Goal: Check status: Check status

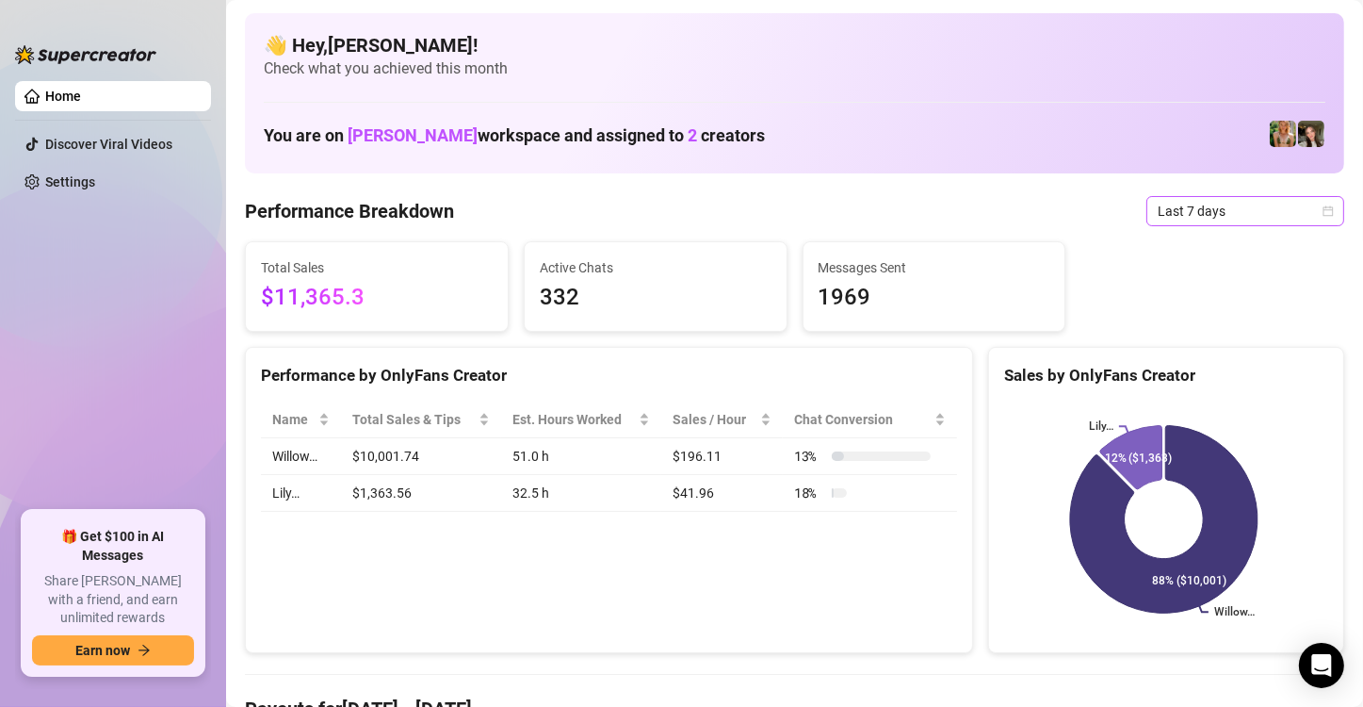
click at [1324, 212] on icon "calendar" at bounding box center [1329, 210] width 10 height 10
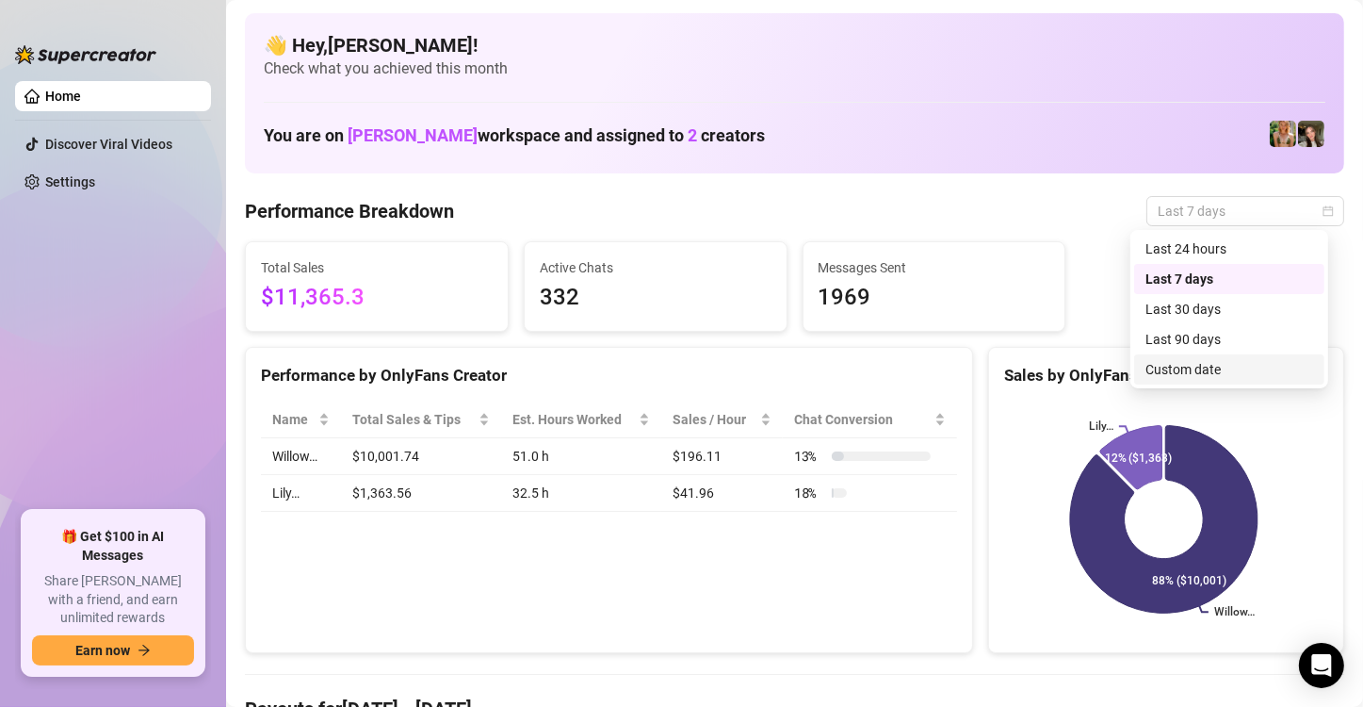
click at [1186, 369] on div "Custom date" at bounding box center [1230, 369] width 168 height 21
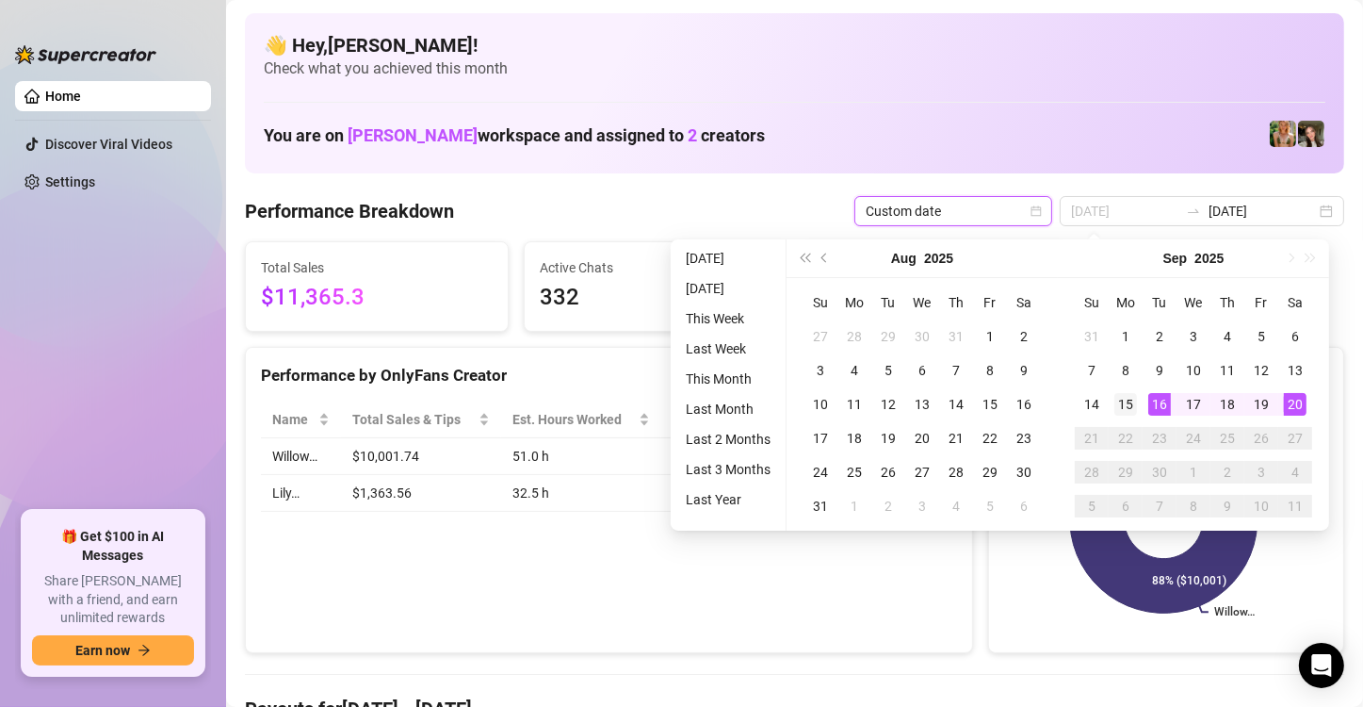
type input "[DATE]"
click at [1137, 400] on td "15" at bounding box center [1126, 404] width 34 height 34
type input "[DATE]"
click at [1299, 405] on div "20" at bounding box center [1295, 404] width 23 height 23
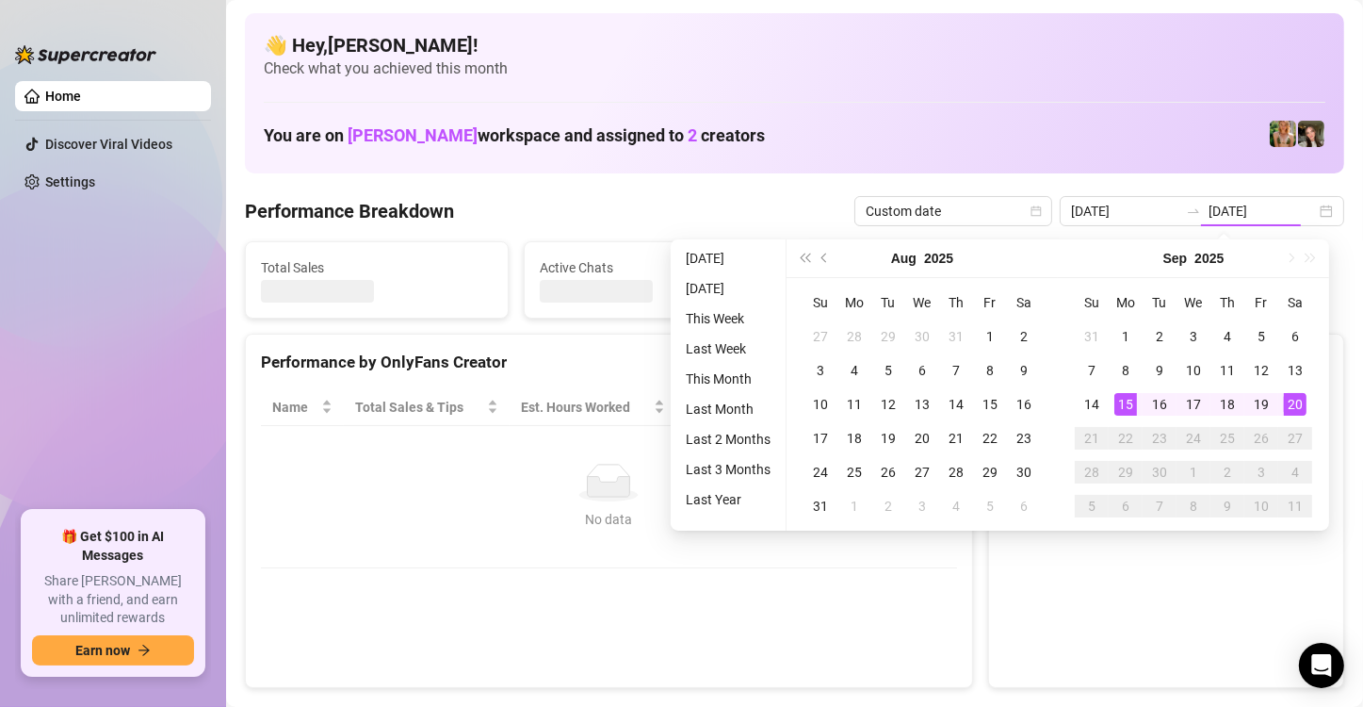
type input "[DATE]"
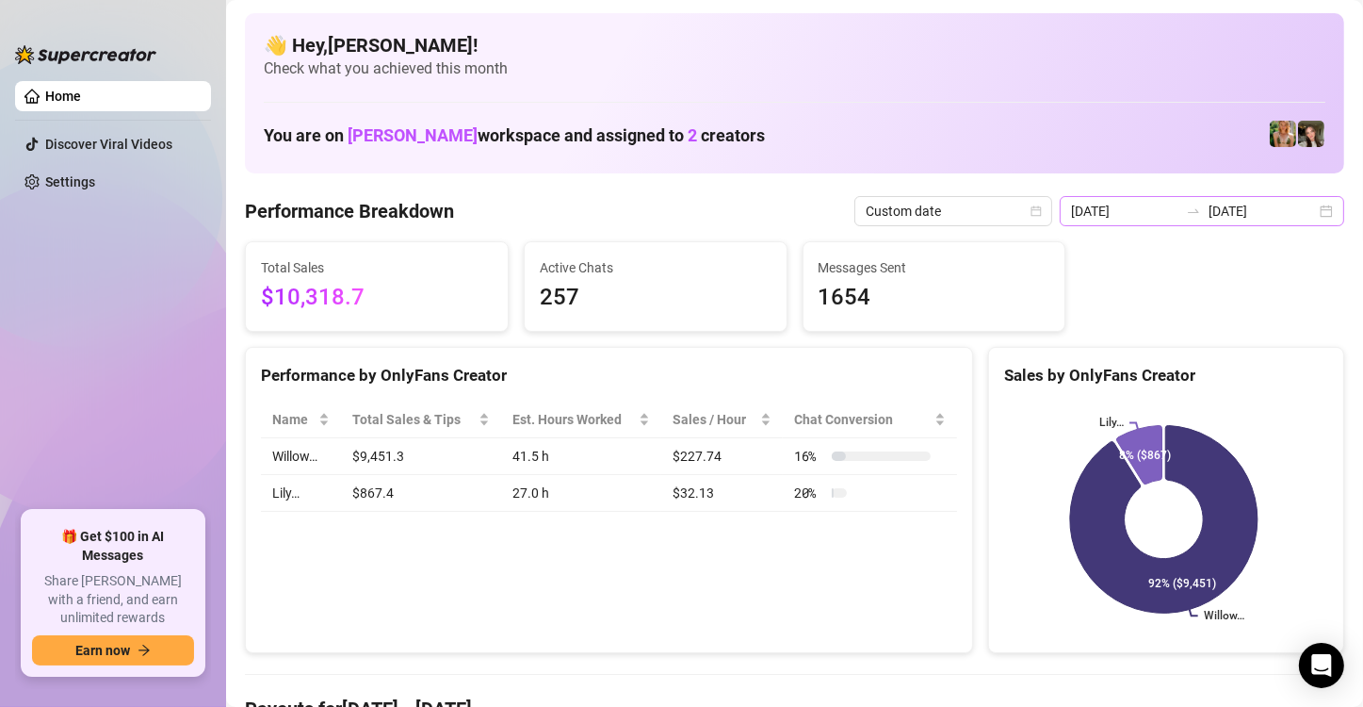
click at [1312, 209] on div "[DATE] [DATE]" at bounding box center [1202, 211] width 285 height 30
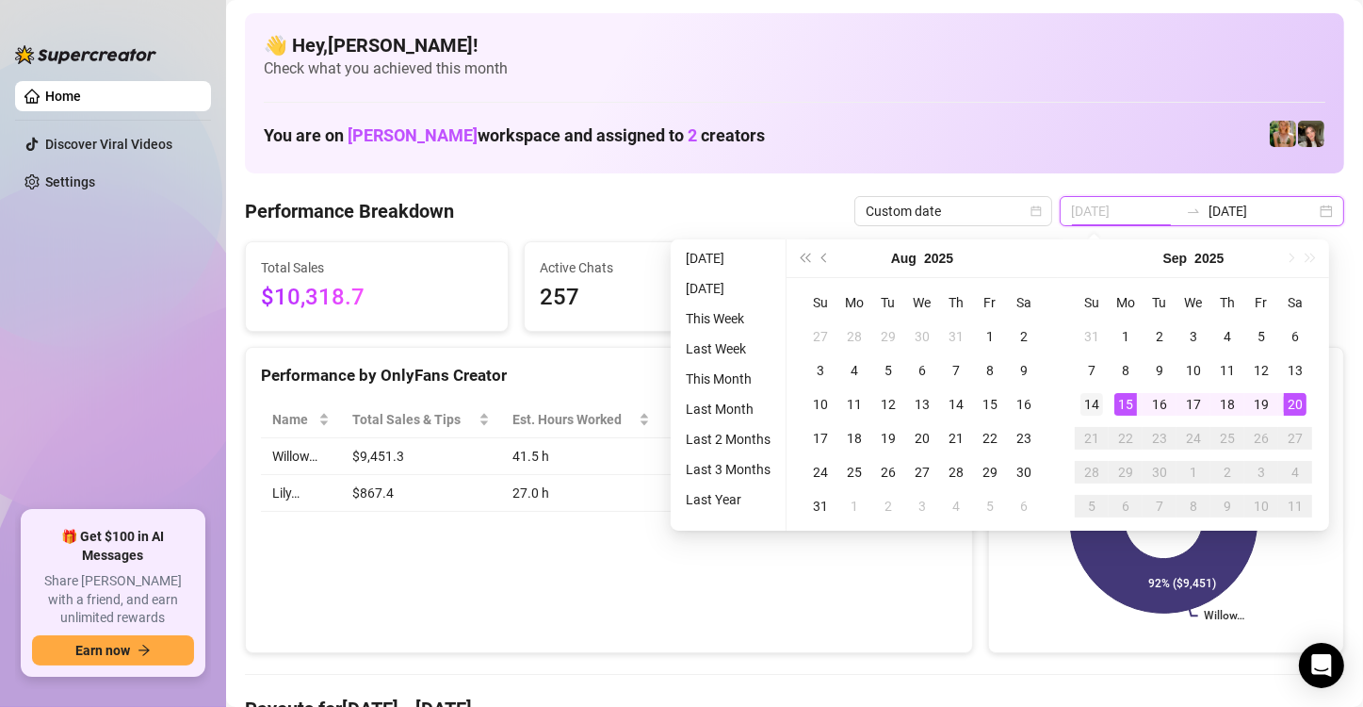
type input "[DATE]"
click at [1099, 402] on div "14" at bounding box center [1092, 404] width 23 height 23
type input "[DATE]"
click at [1294, 403] on div "20" at bounding box center [1295, 404] width 23 height 23
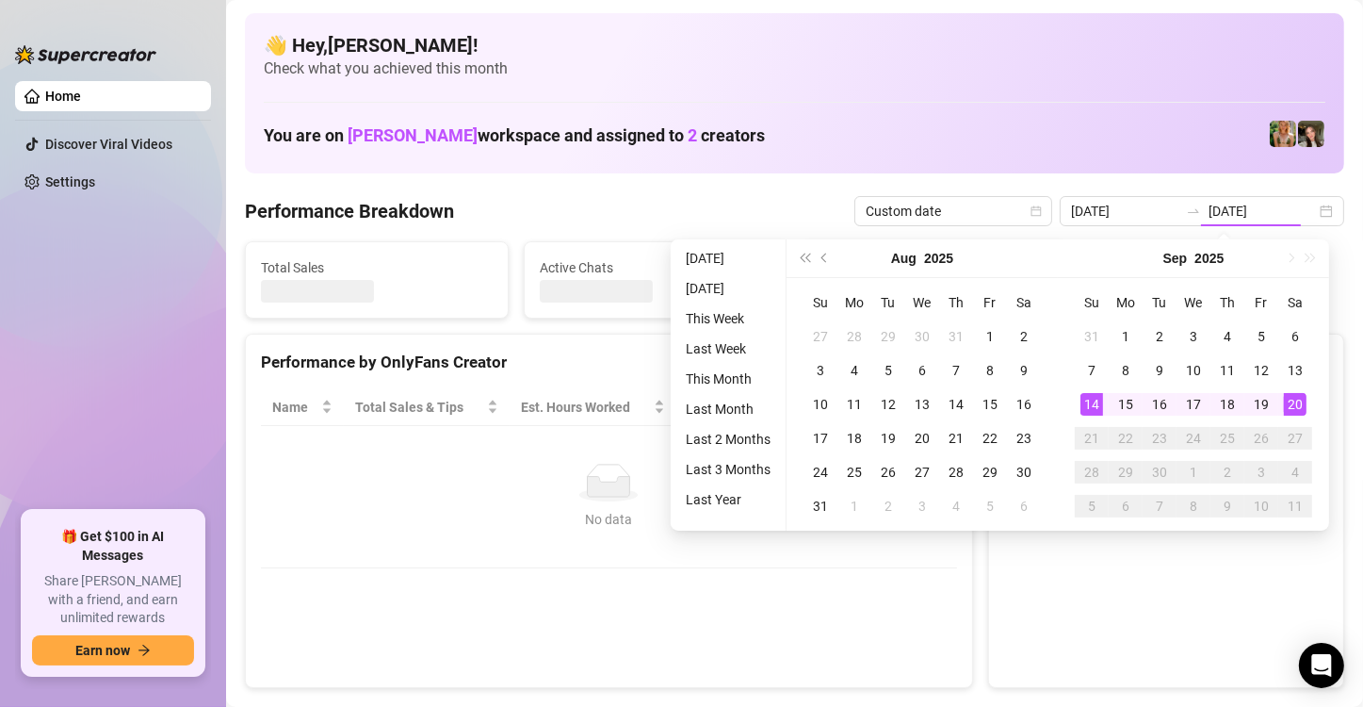
type input "[DATE]"
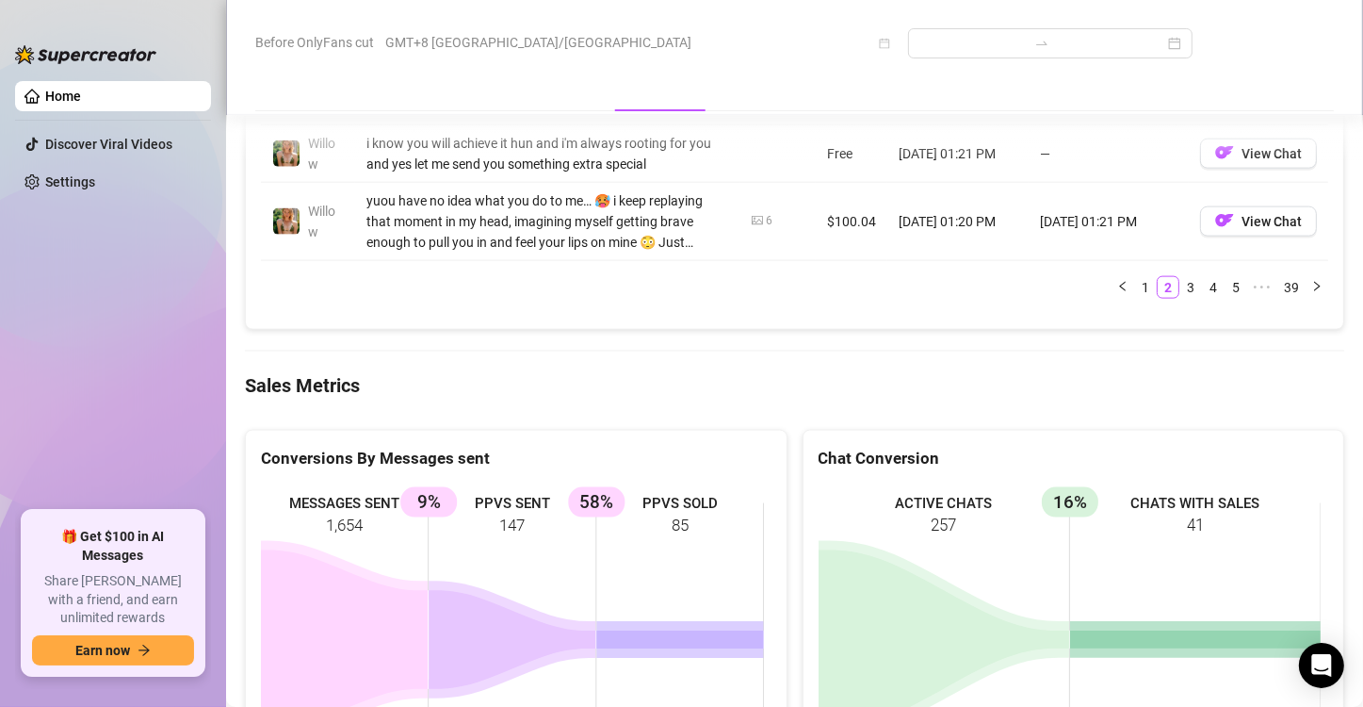
scroll to position [2261, 0]
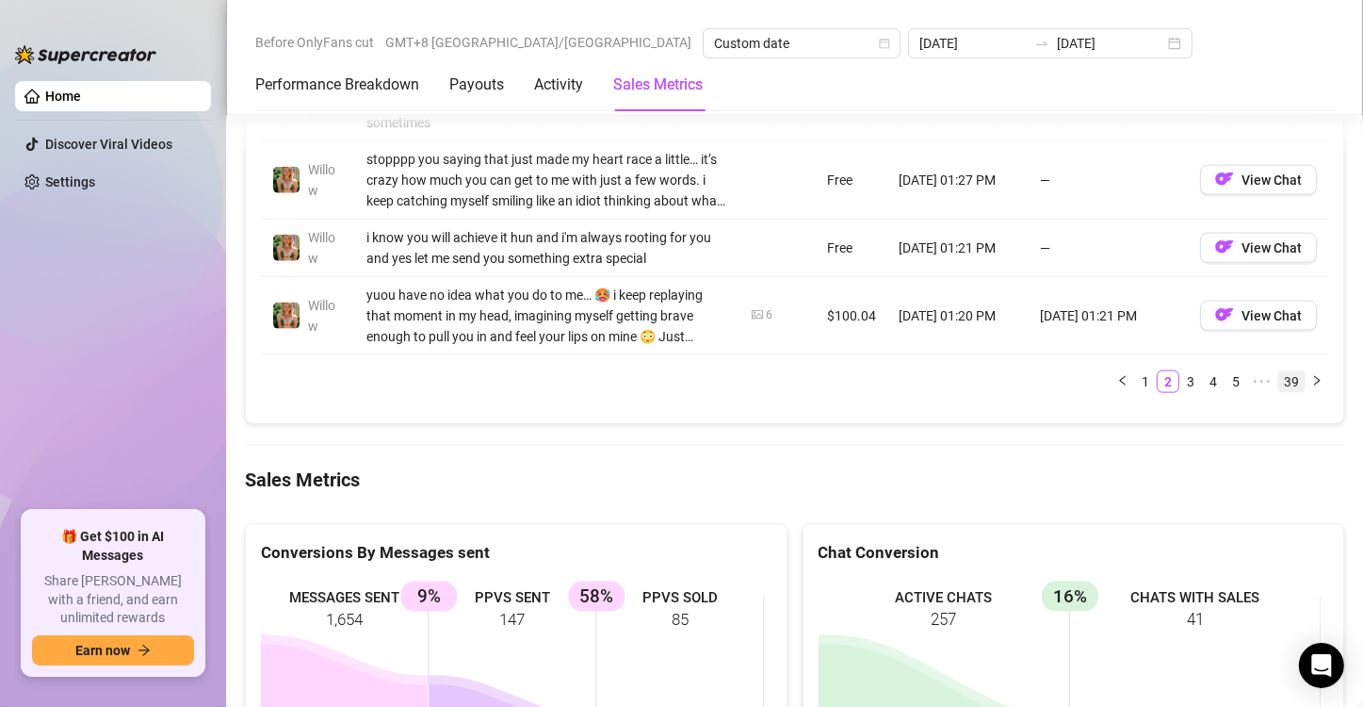
click at [1282, 392] on link "39" at bounding box center [1292, 381] width 26 height 21
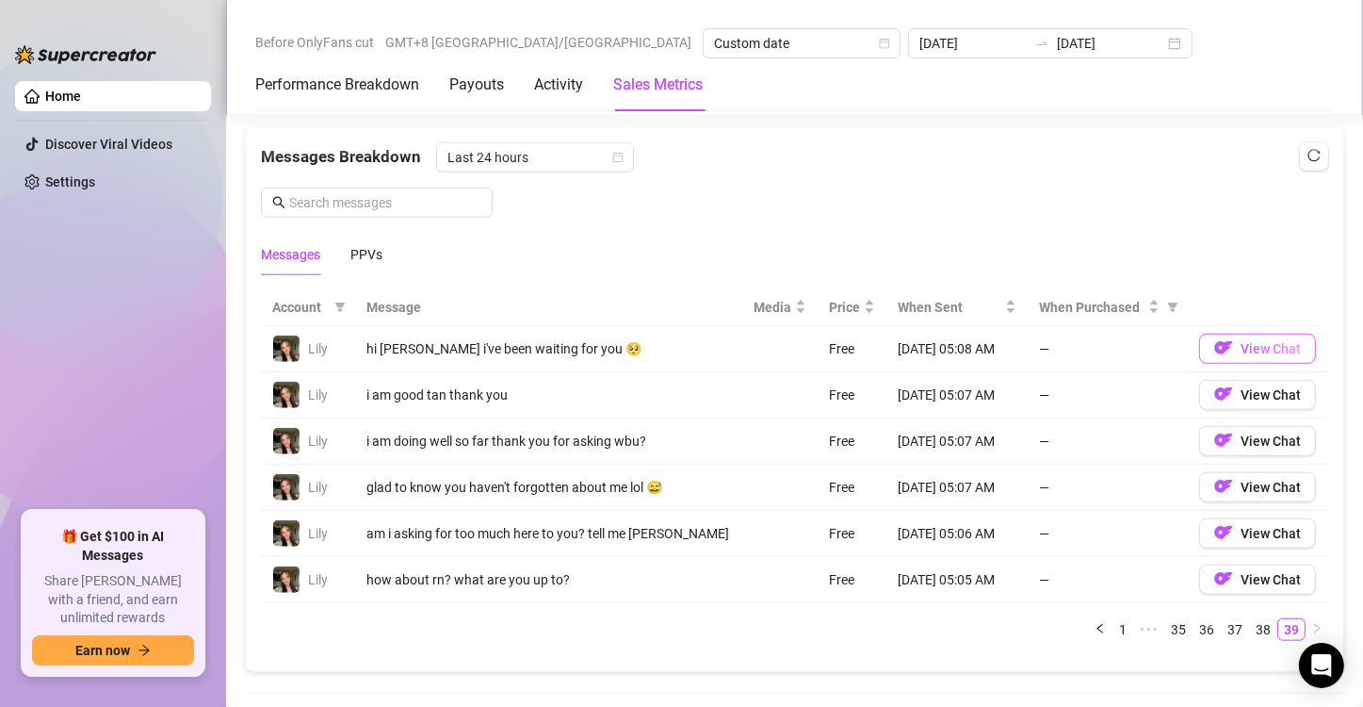
scroll to position [1602, 0]
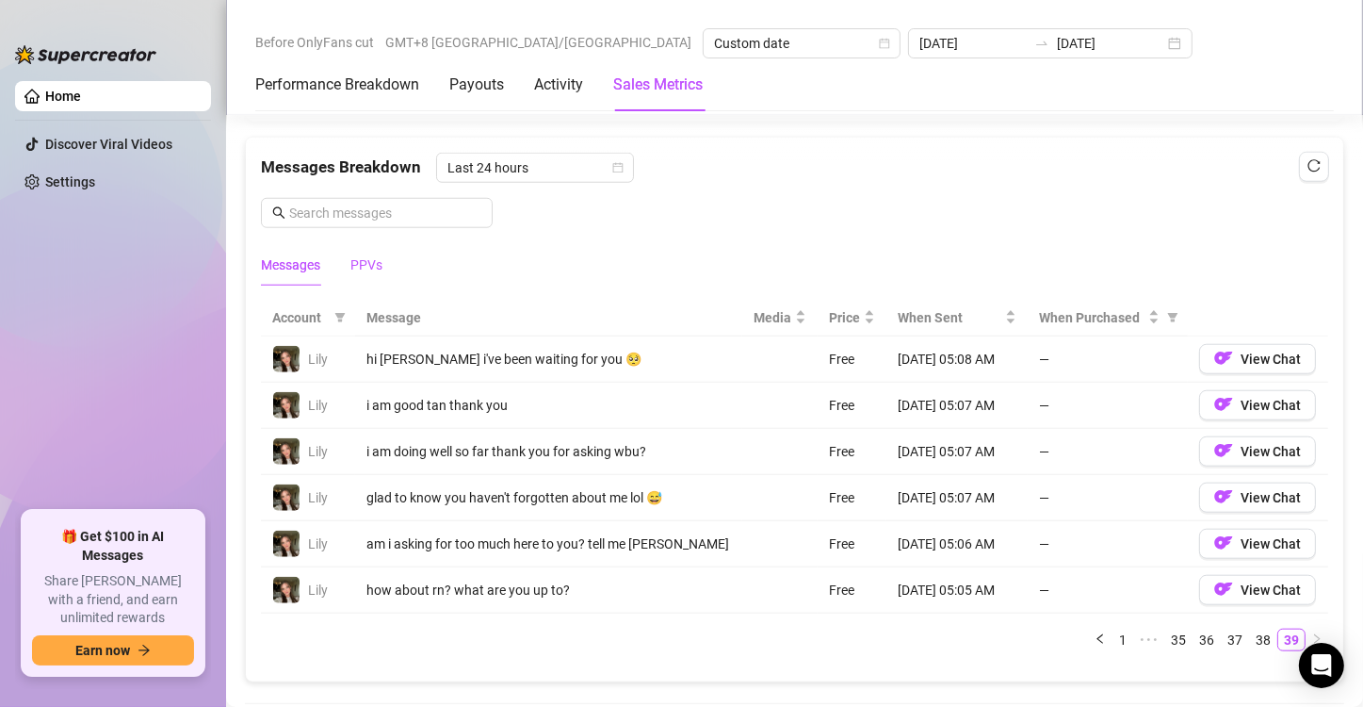
click at [365, 257] on div "PPVs" at bounding box center [366, 264] width 32 height 21
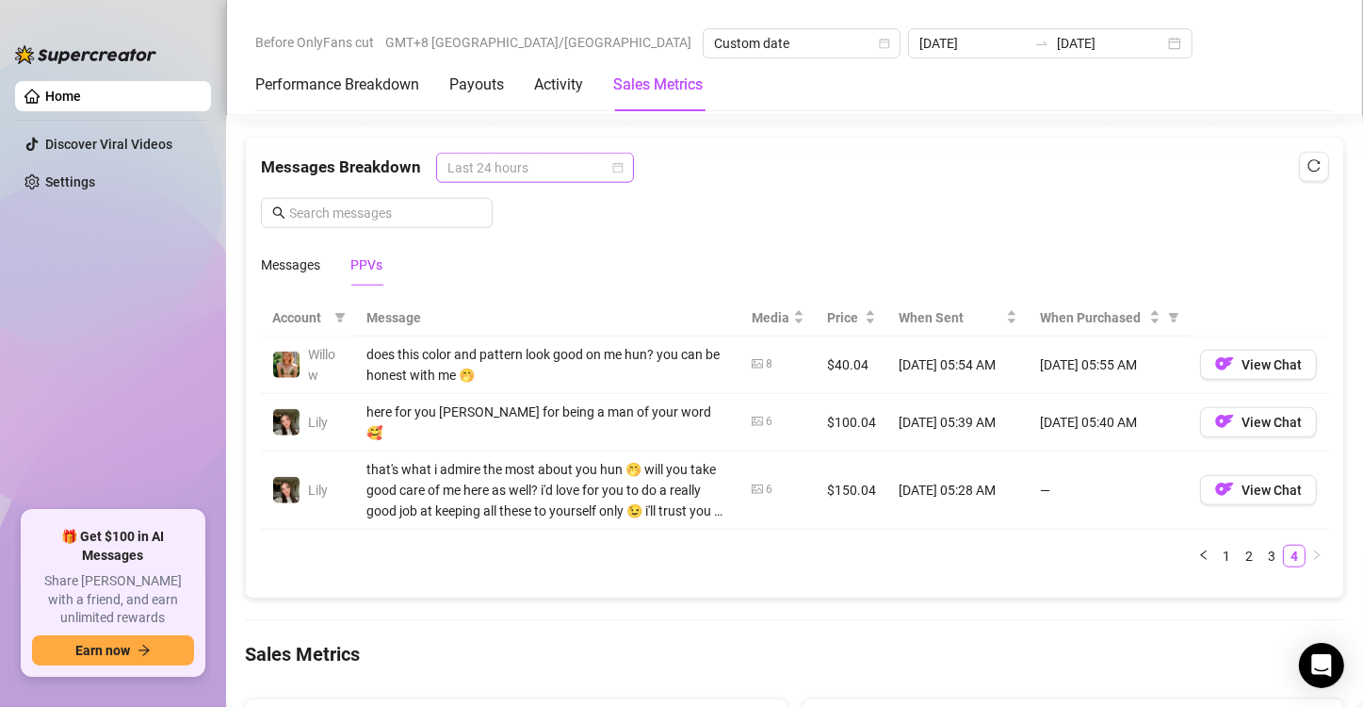
click at [607, 162] on span "Last 24 hours" at bounding box center [535, 168] width 175 height 28
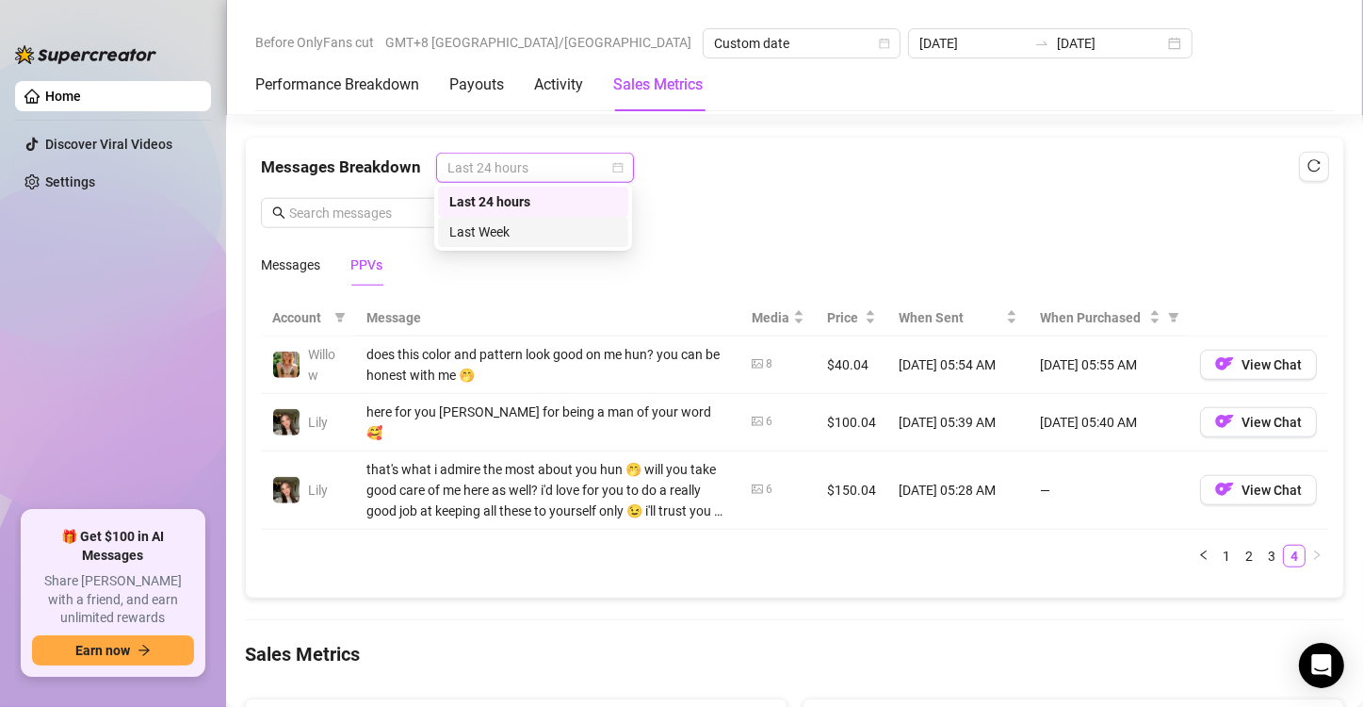
click at [576, 233] on div "Last Week" at bounding box center [533, 231] width 168 height 21
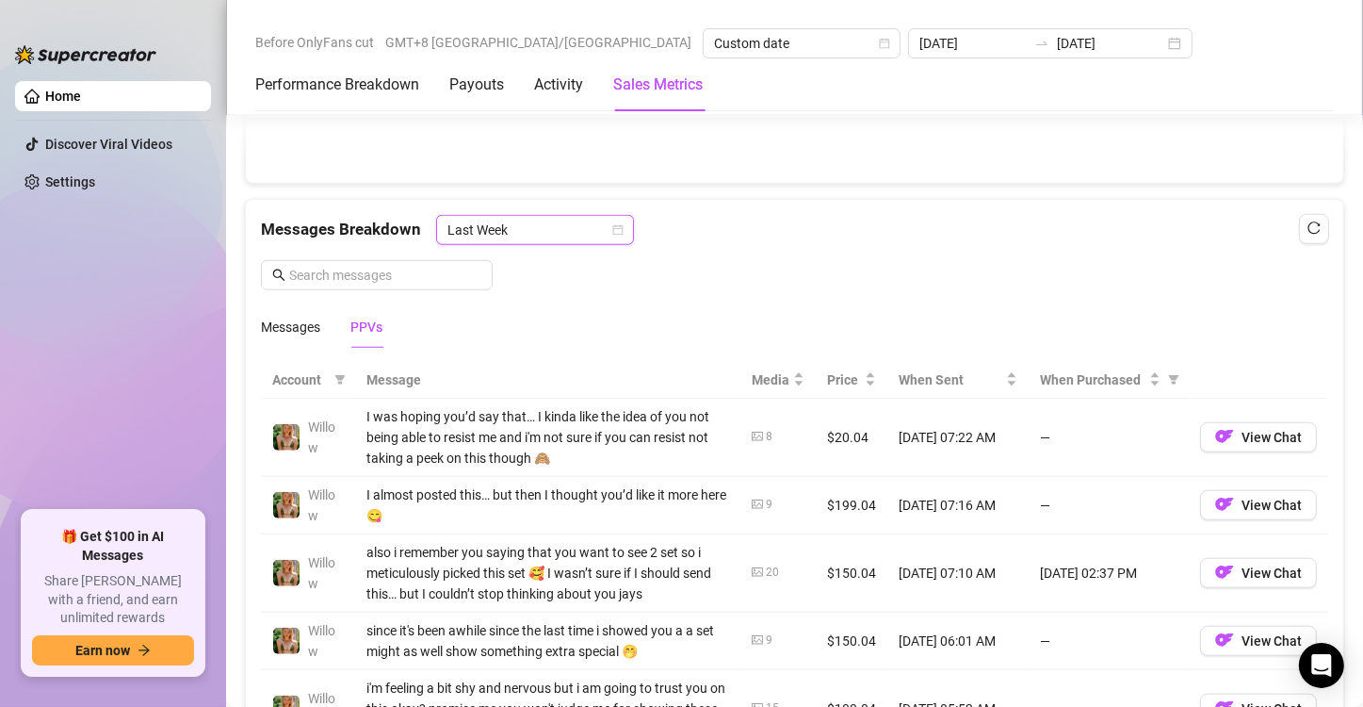
scroll to position [1507, 0]
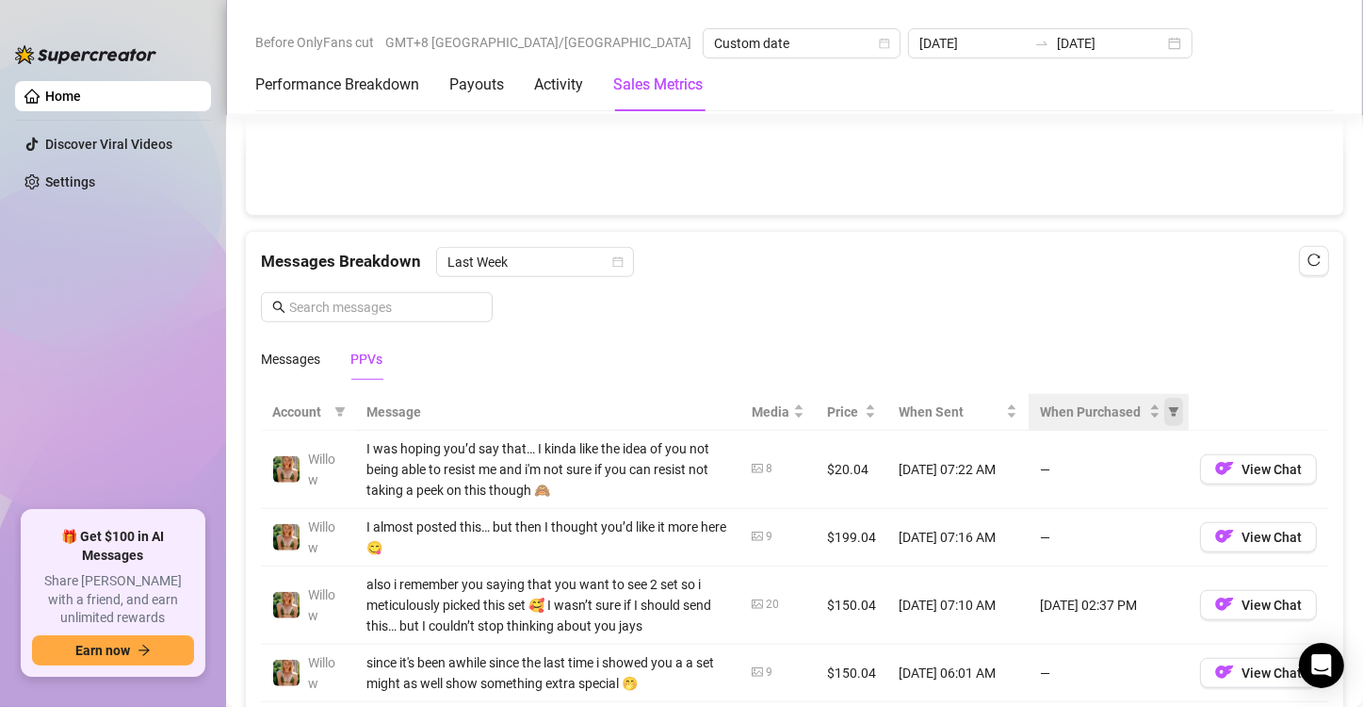
click at [1165, 409] on span "When Purchased" at bounding box center [1174, 412] width 19 height 28
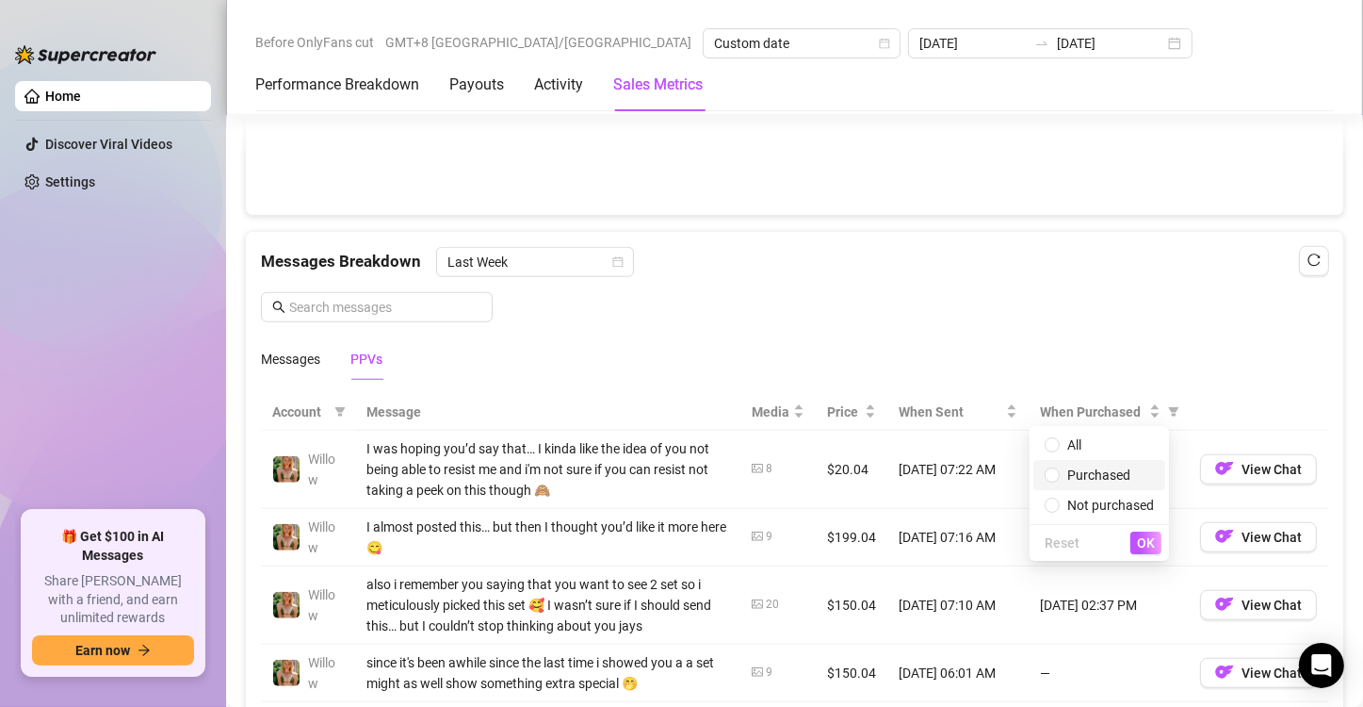
click at [1100, 471] on span "Purchased" at bounding box center [1098, 474] width 63 height 15
radio input "true"
click at [1149, 540] on span "OK" at bounding box center [1146, 542] width 18 height 15
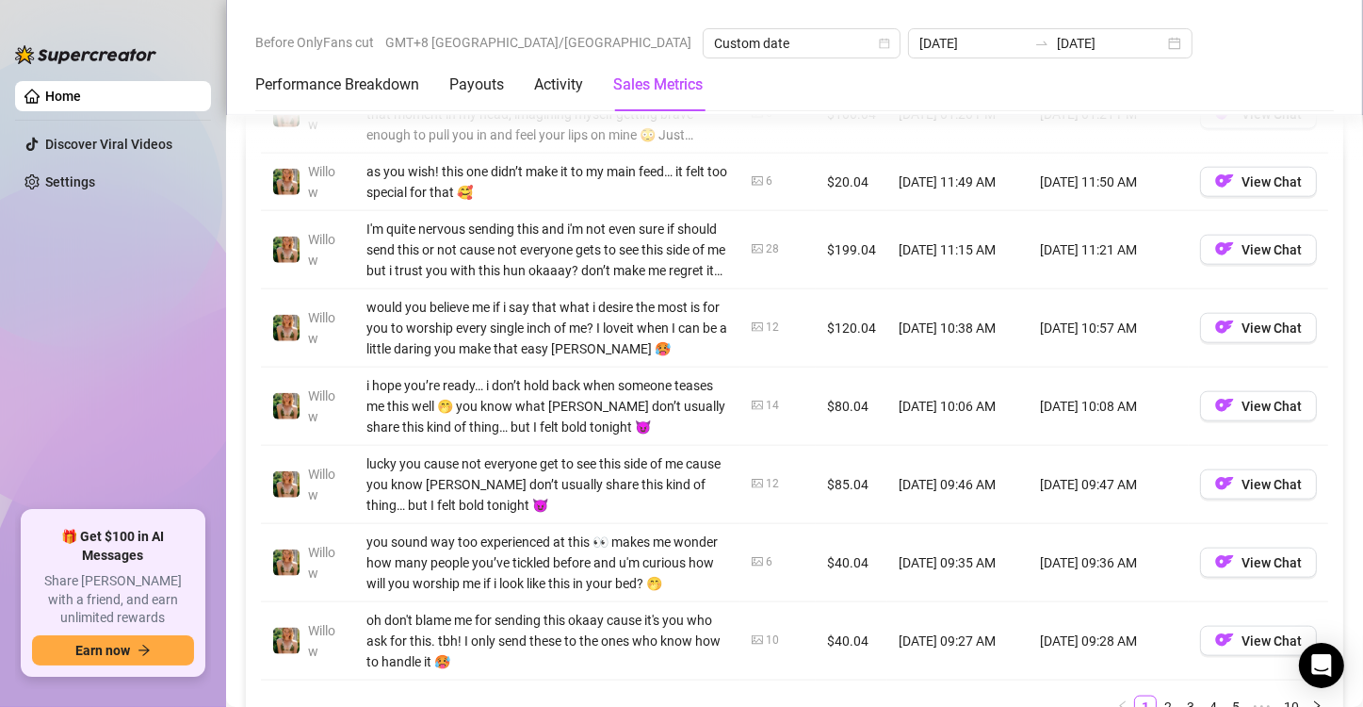
scroll to position [2355, 0]
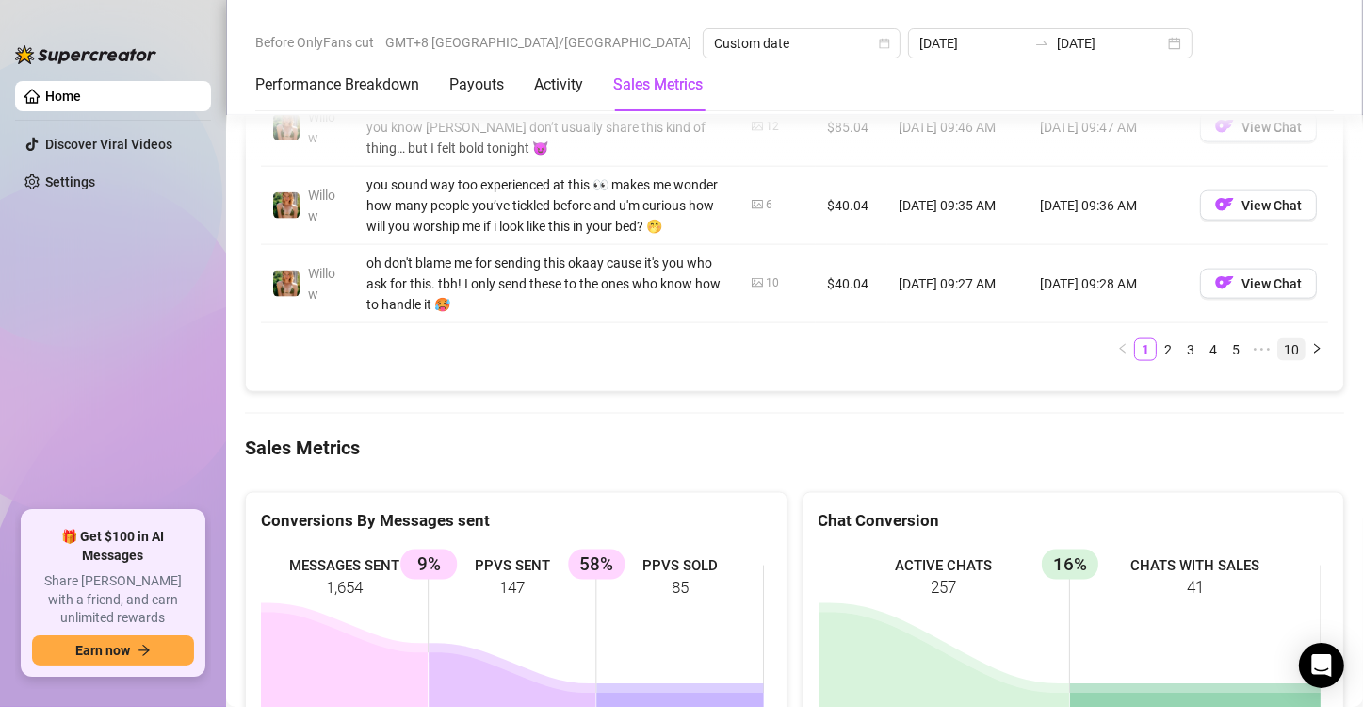
click at [1280, 360] on link "10" at bounding box center [1292, 349] width 26 height 21
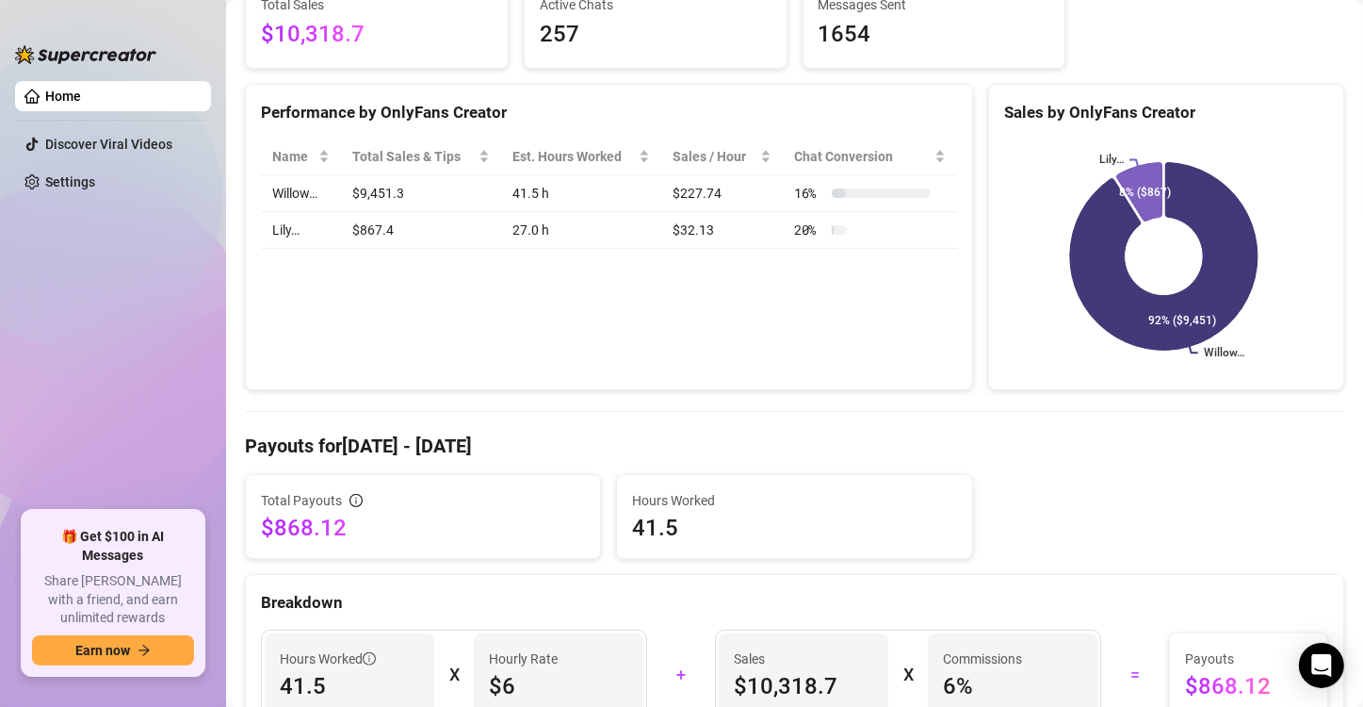
scroll to position [0, 0]
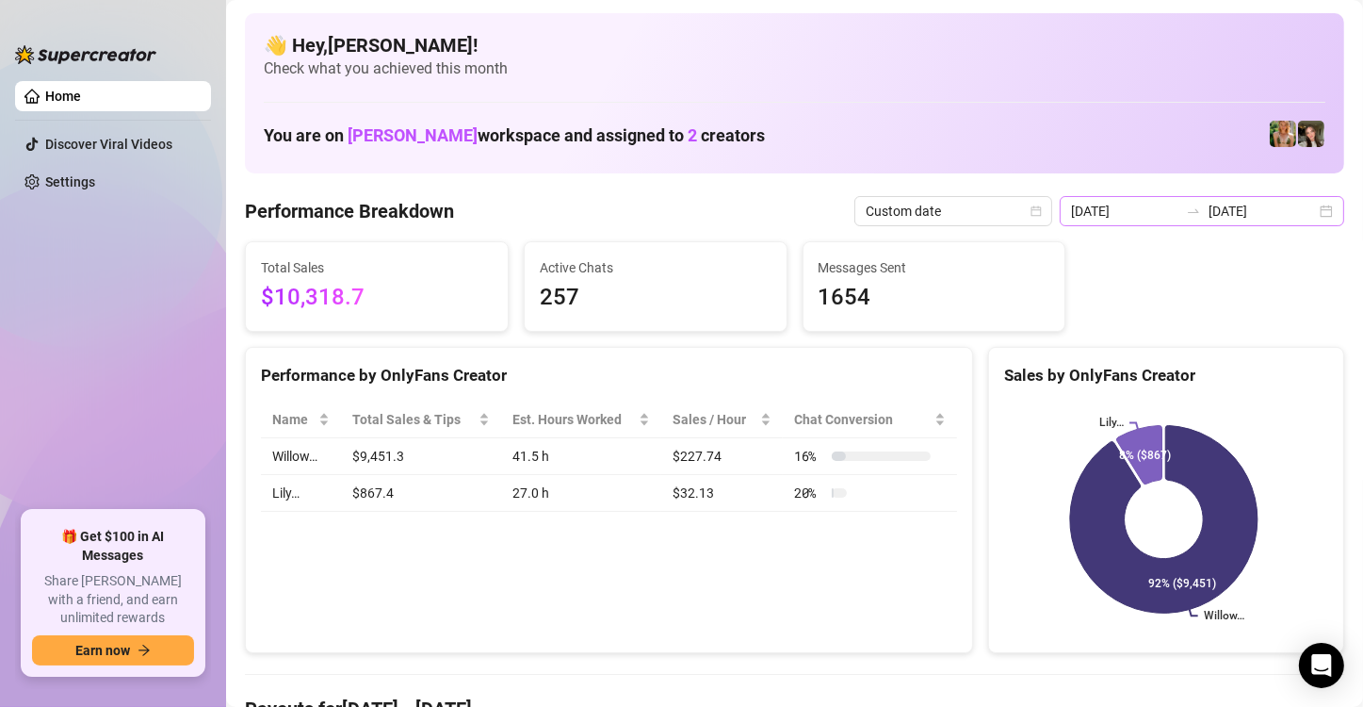
click at [1312, 215] on div "[DATE] [DATE]" at bounding box center [1202, 211] width 285 height 30
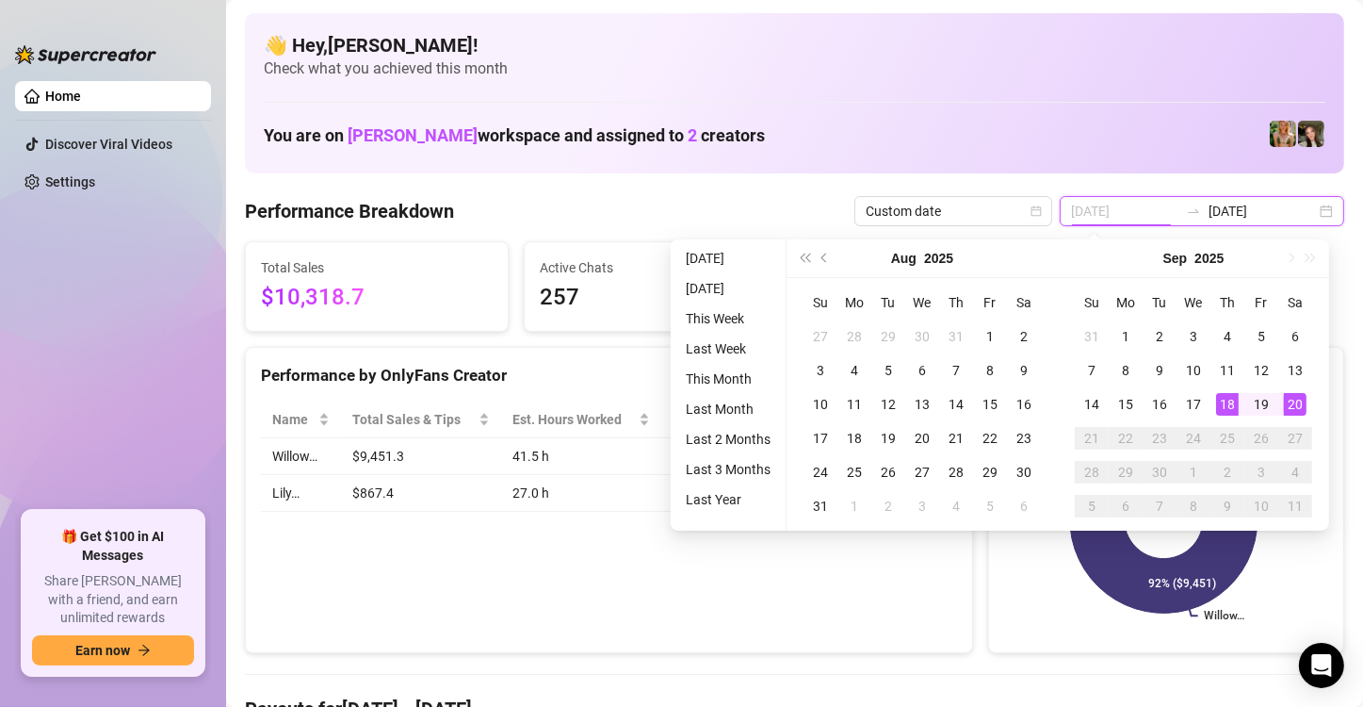
type input "[DATE]"
click at [940, 674] on div at bounding box center [795, 674] width 1100 height 1
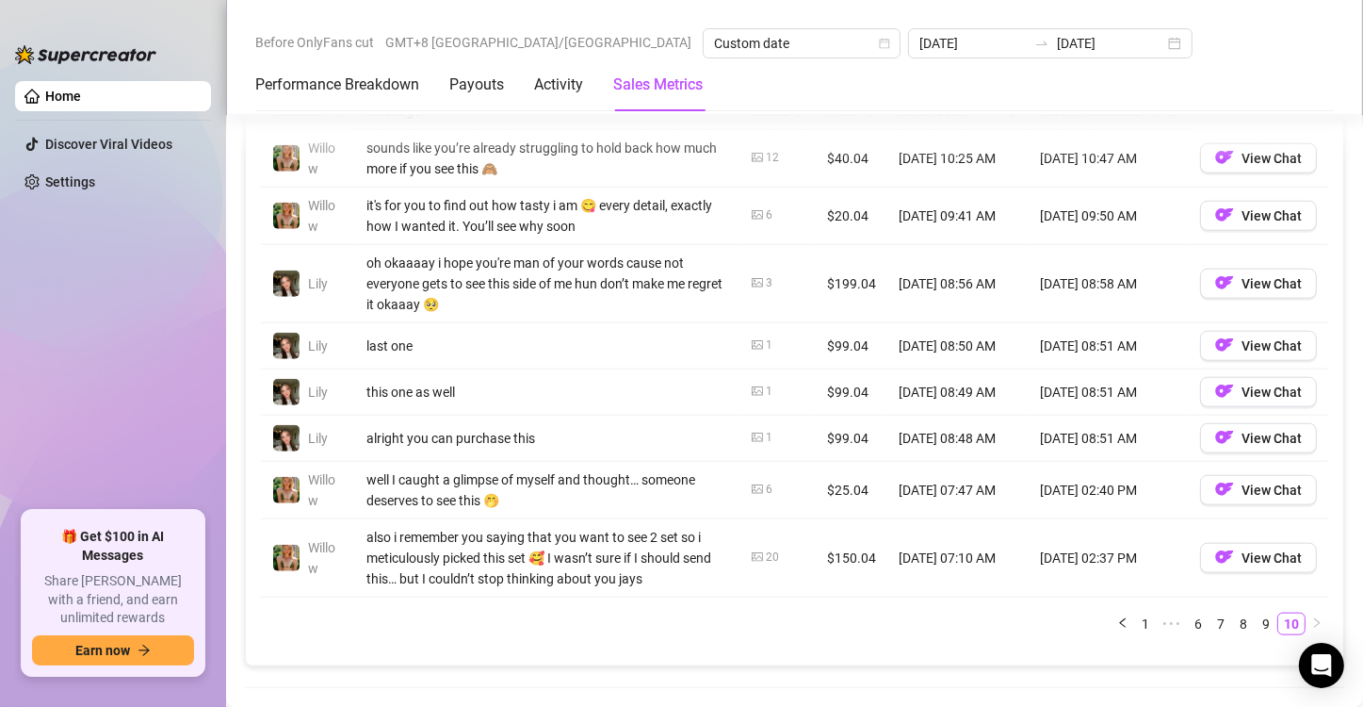
scroll to position [2073, 0]
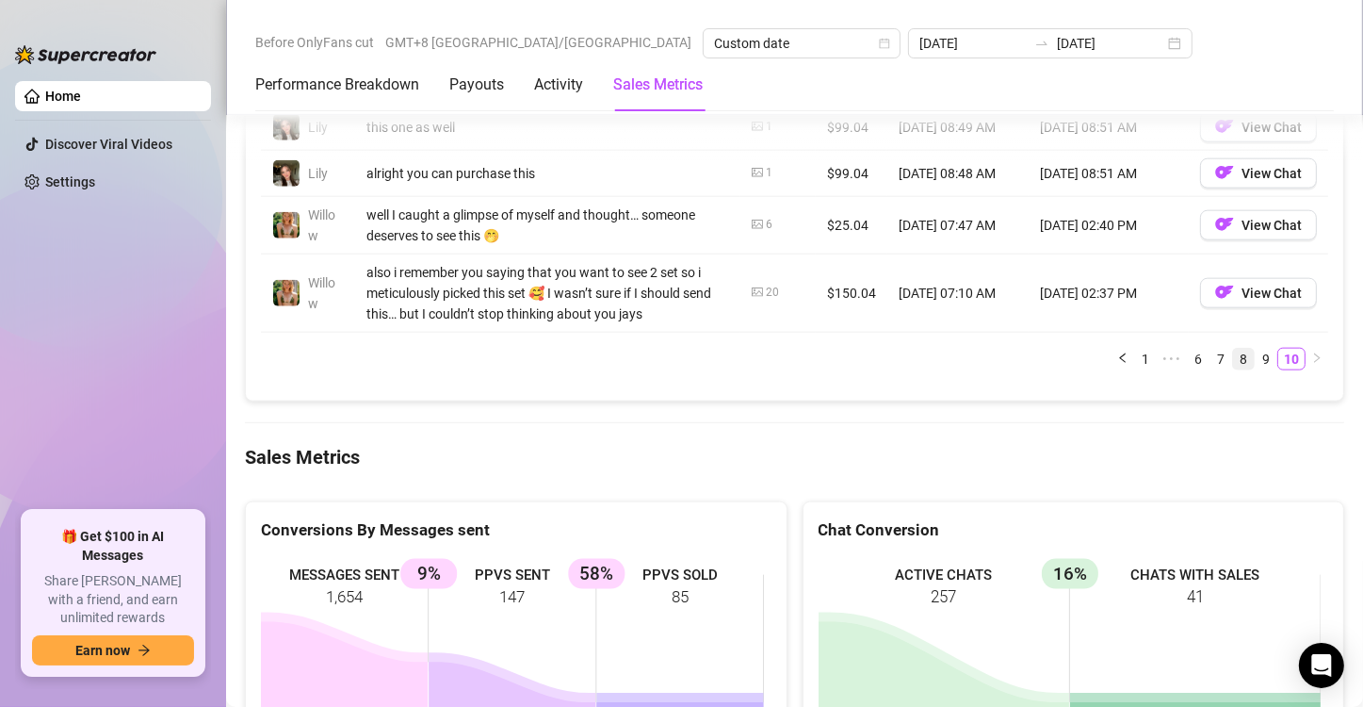
click at [1233, 351] on link "8" at bounding box center [1243, 359] width 21 height 21
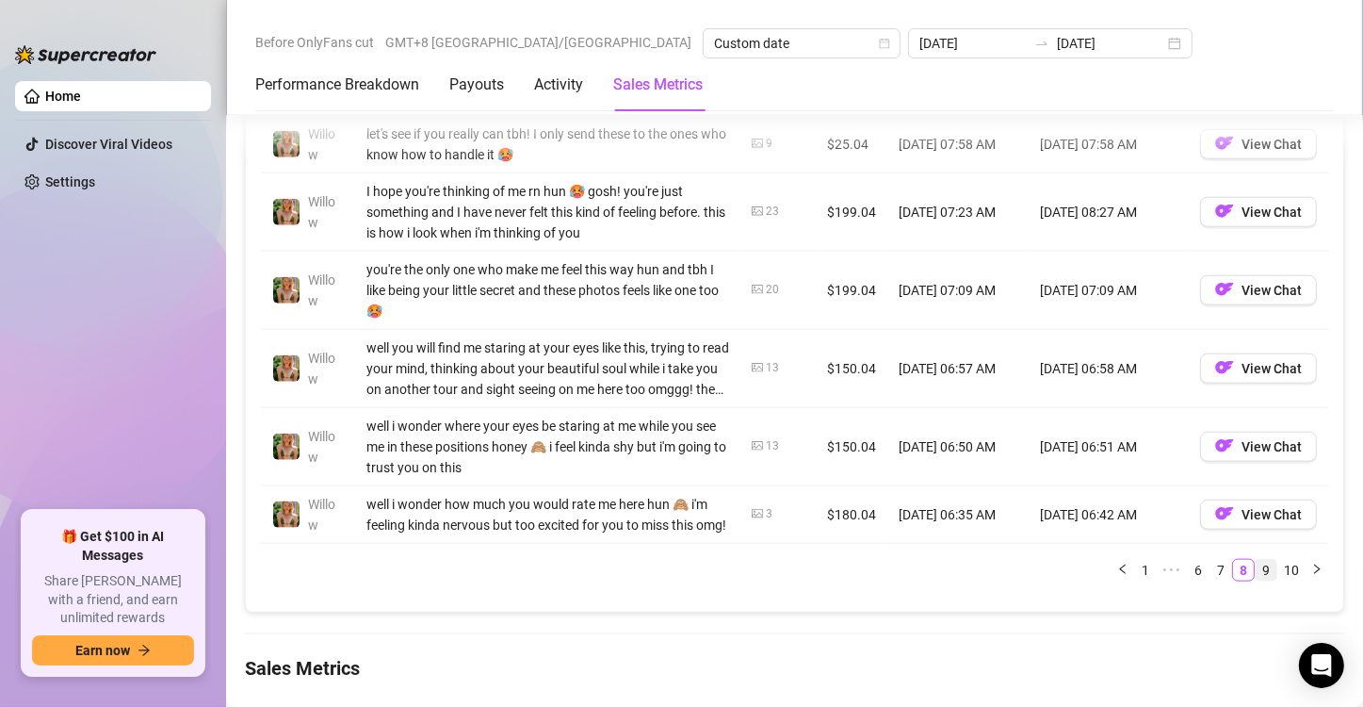
click at [1256, 580] on link "9" at bounding box center [1266, 570] width 21 height 21
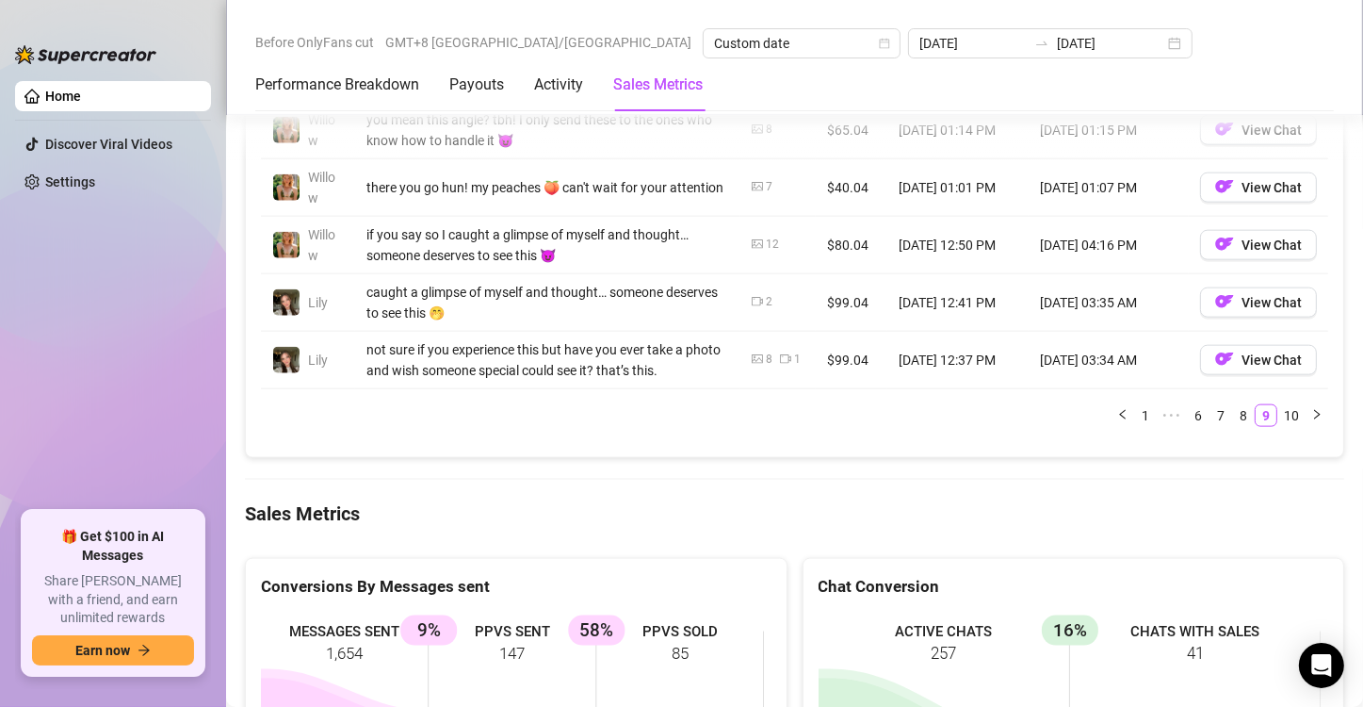
scroll to position [2355, 0]
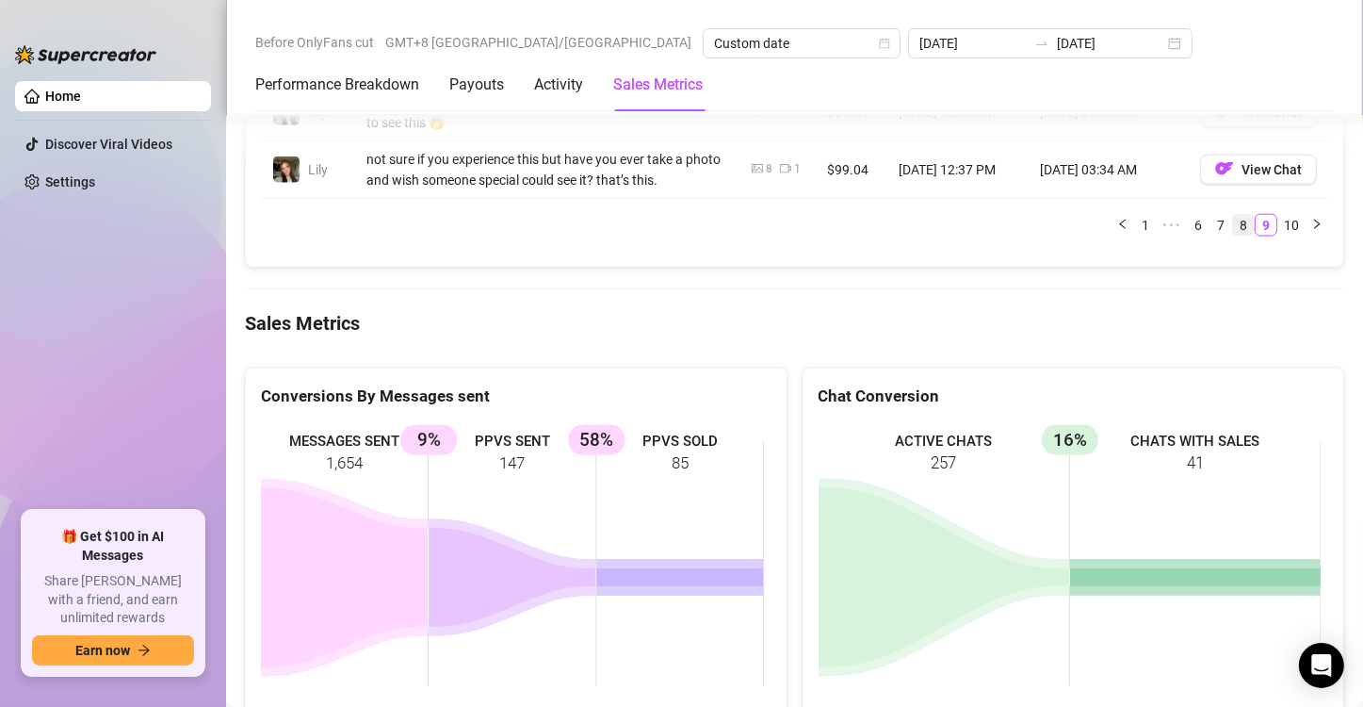
click at [1233, 236] on link "8" at bounding box center [1243, 225] width 21 height 21
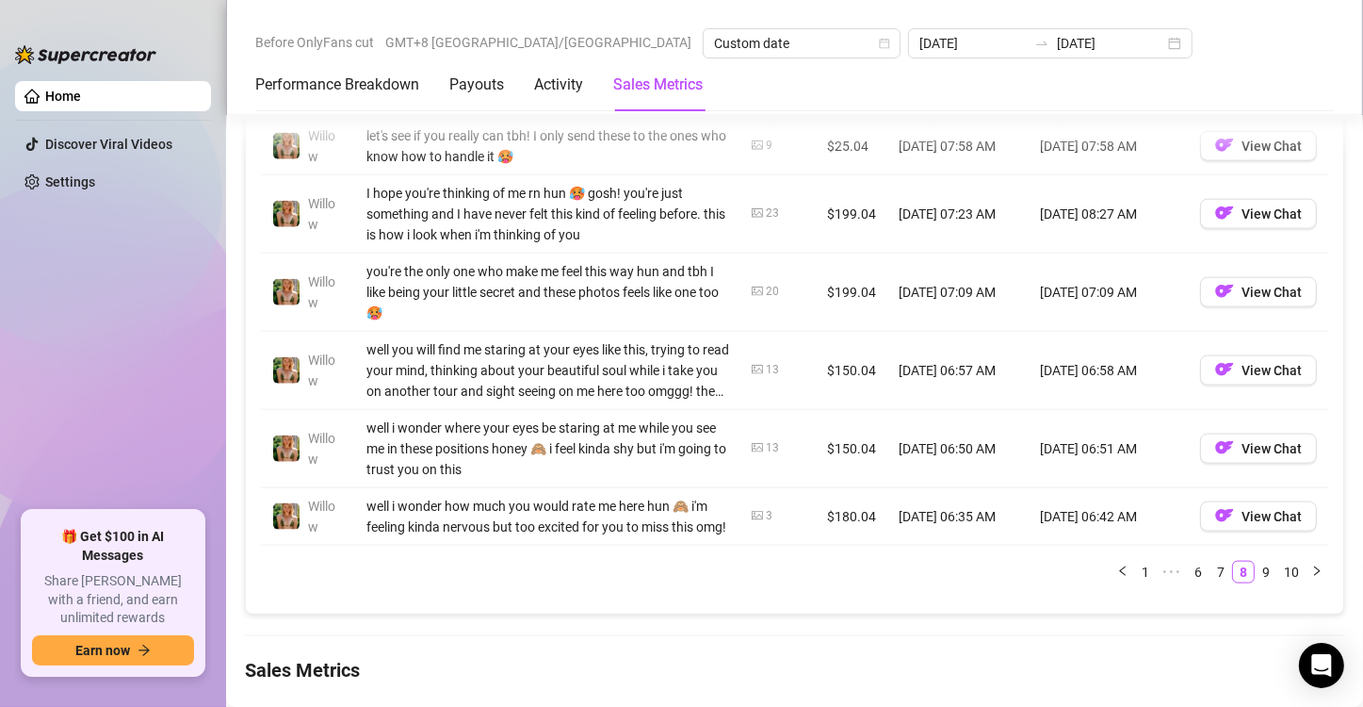
scroll to position [2073, 0]
click at [1211, 580] on link "7" at bounding box center [1221, 570] width 21 height 21
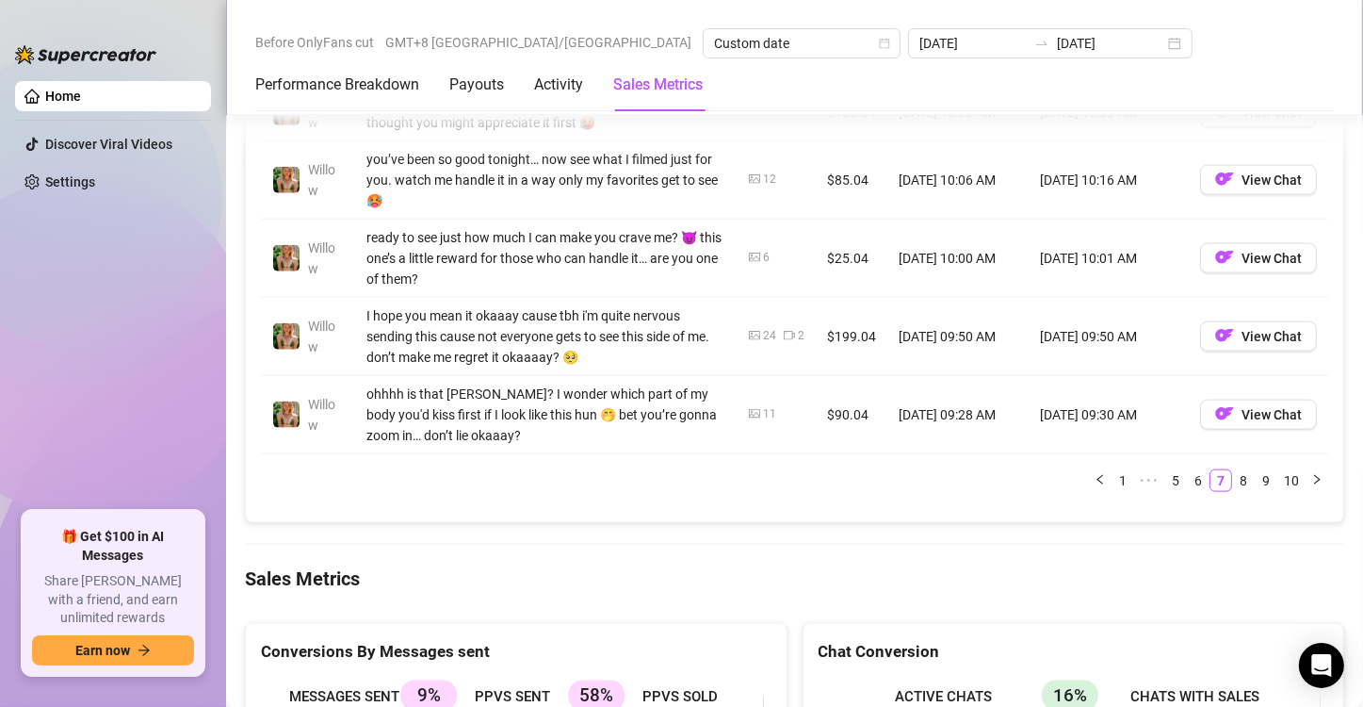
scroll to position [2167, 0]
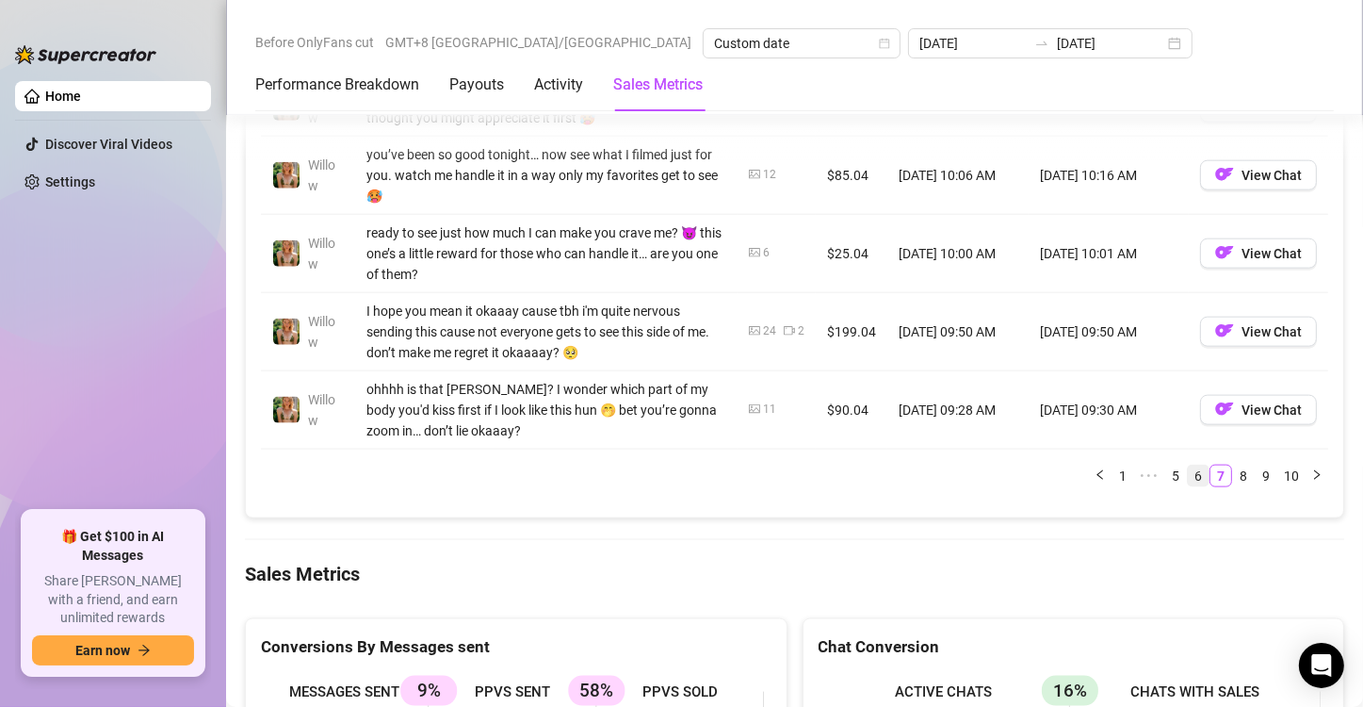
click at [1188, 479] on link "6" at bounding box center [1198, 475] width 21 height 21
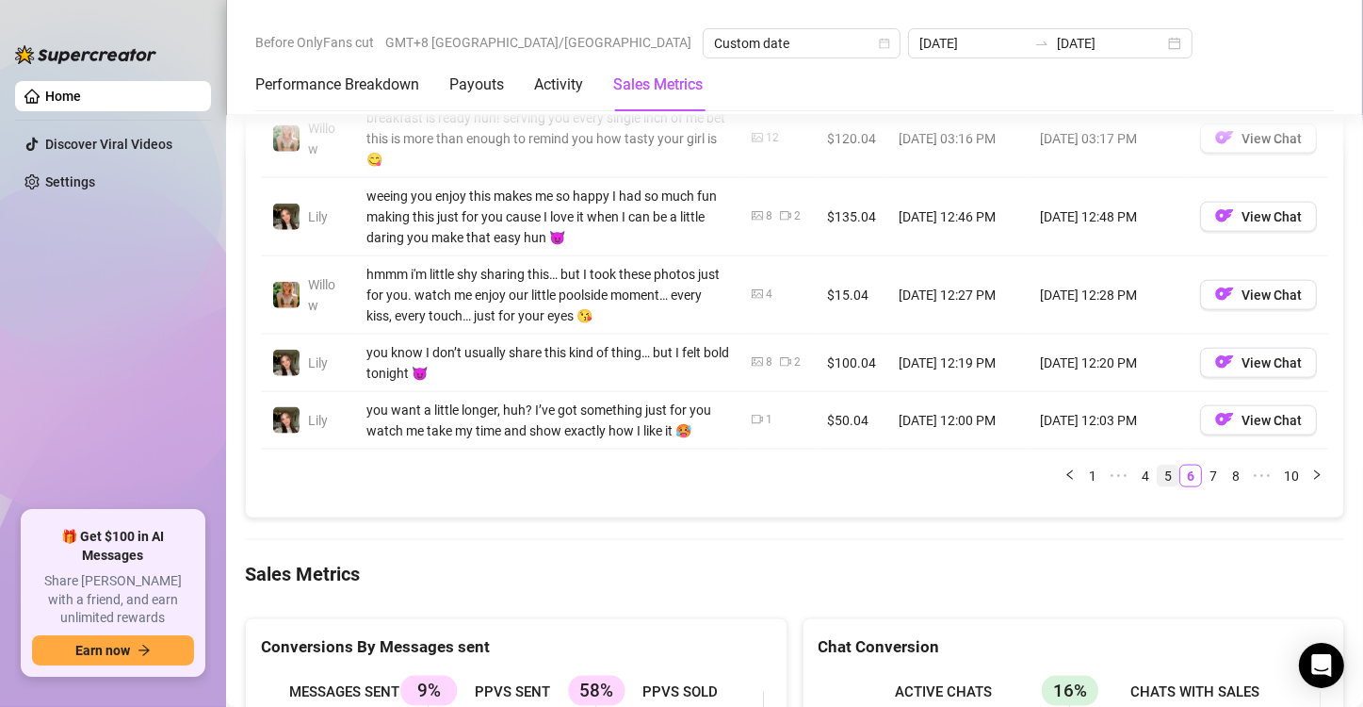
click at [1158, 465] on link "5" at bounding box center [1168, 475] width 21 height 21
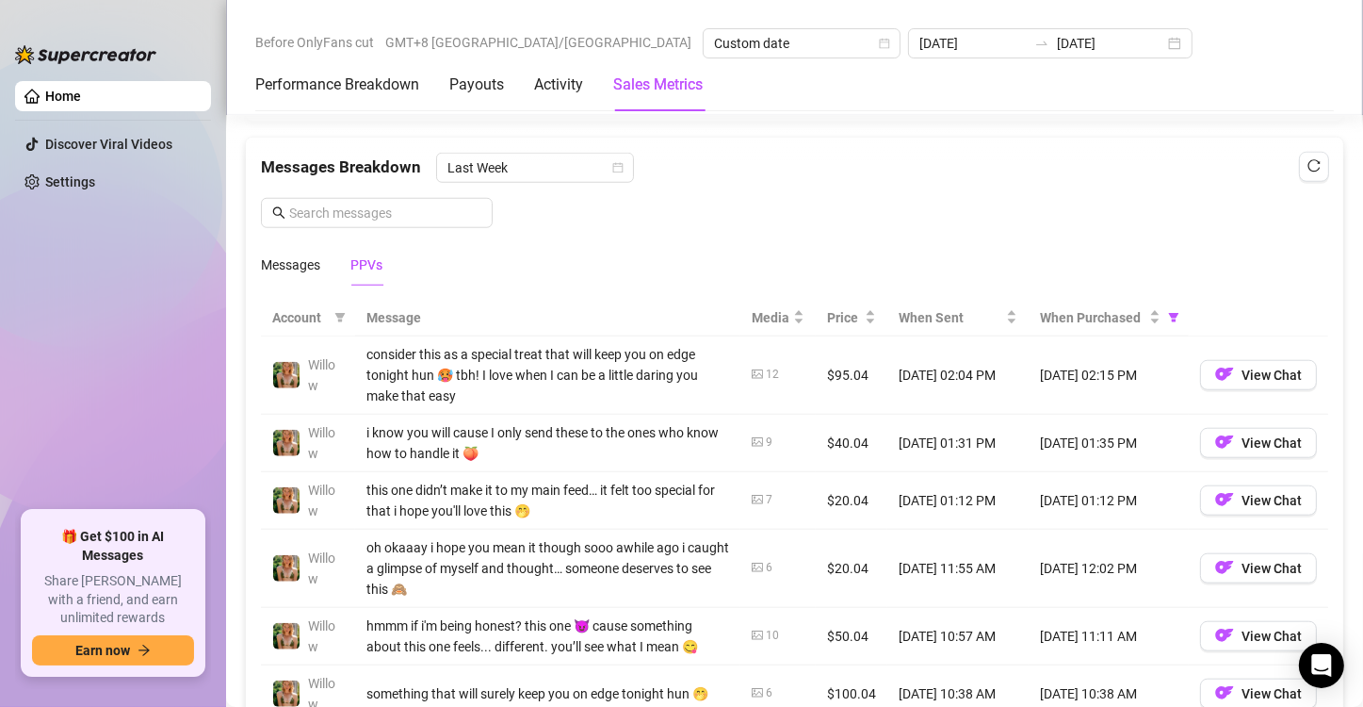
scroll to position [2073, 0]
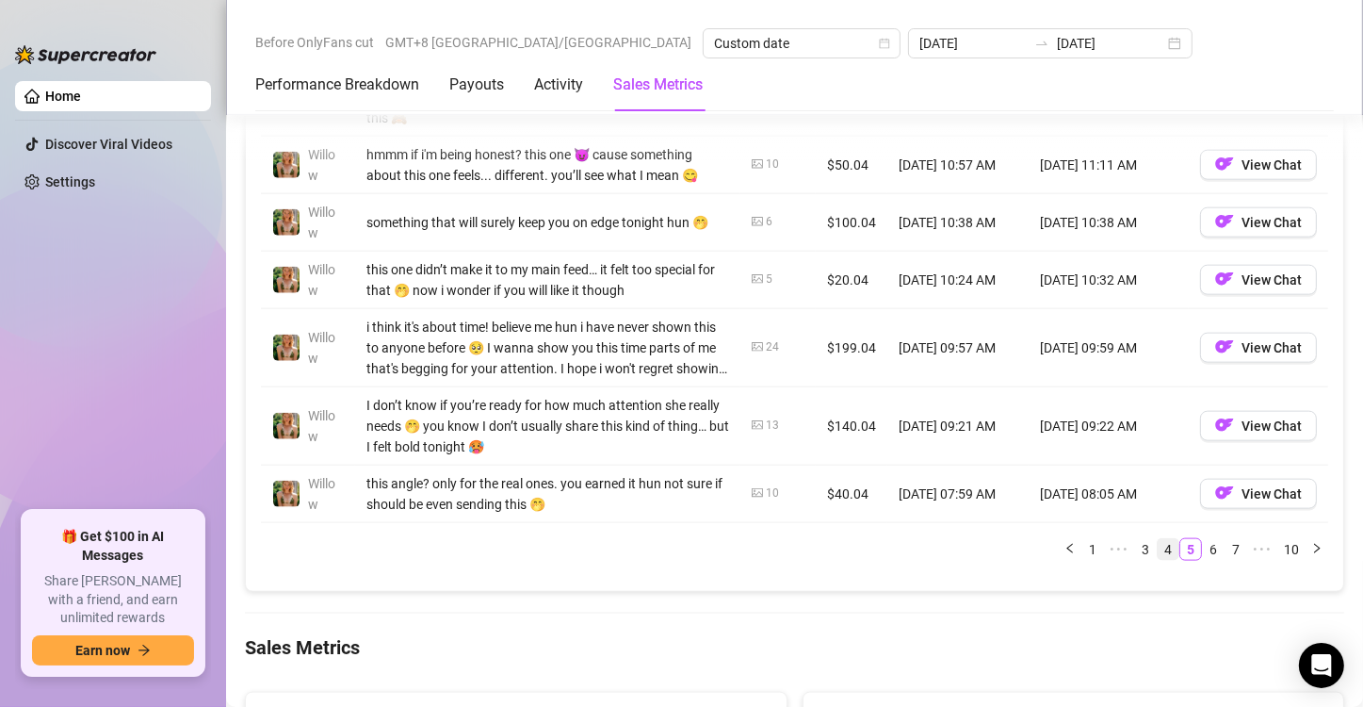
click at [1158, 546] on link "4" at bounding box center [1168, 549] width 21 height 21
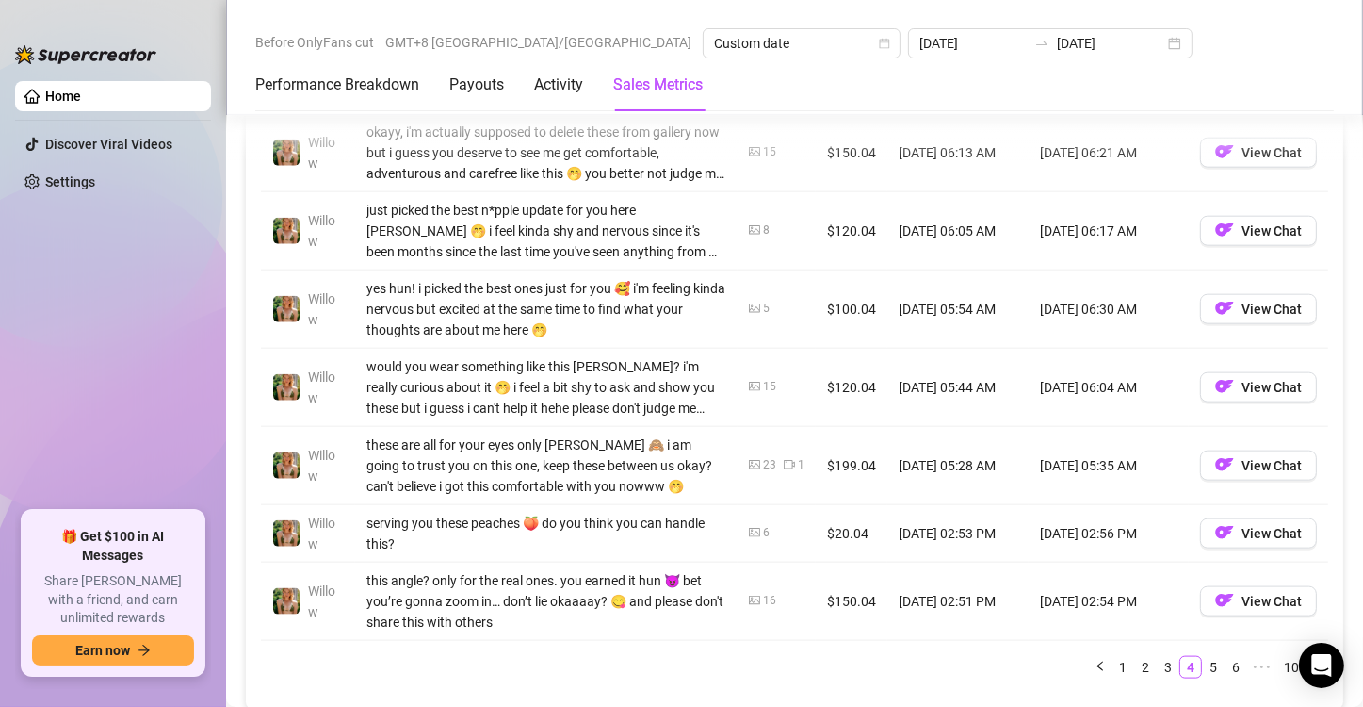
scroll to position [2167, 0]
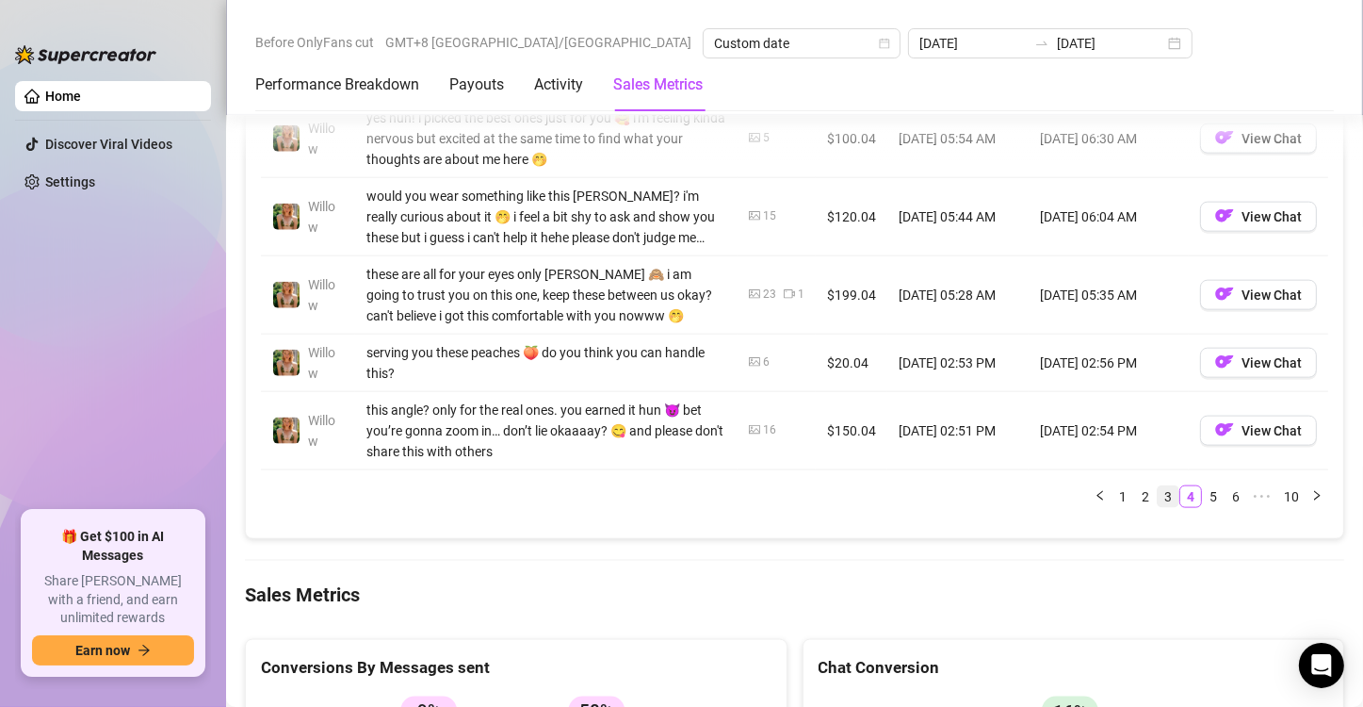
click at [1158, 498] on link "3" at bounding box center [1168, 496] width 21 height 21
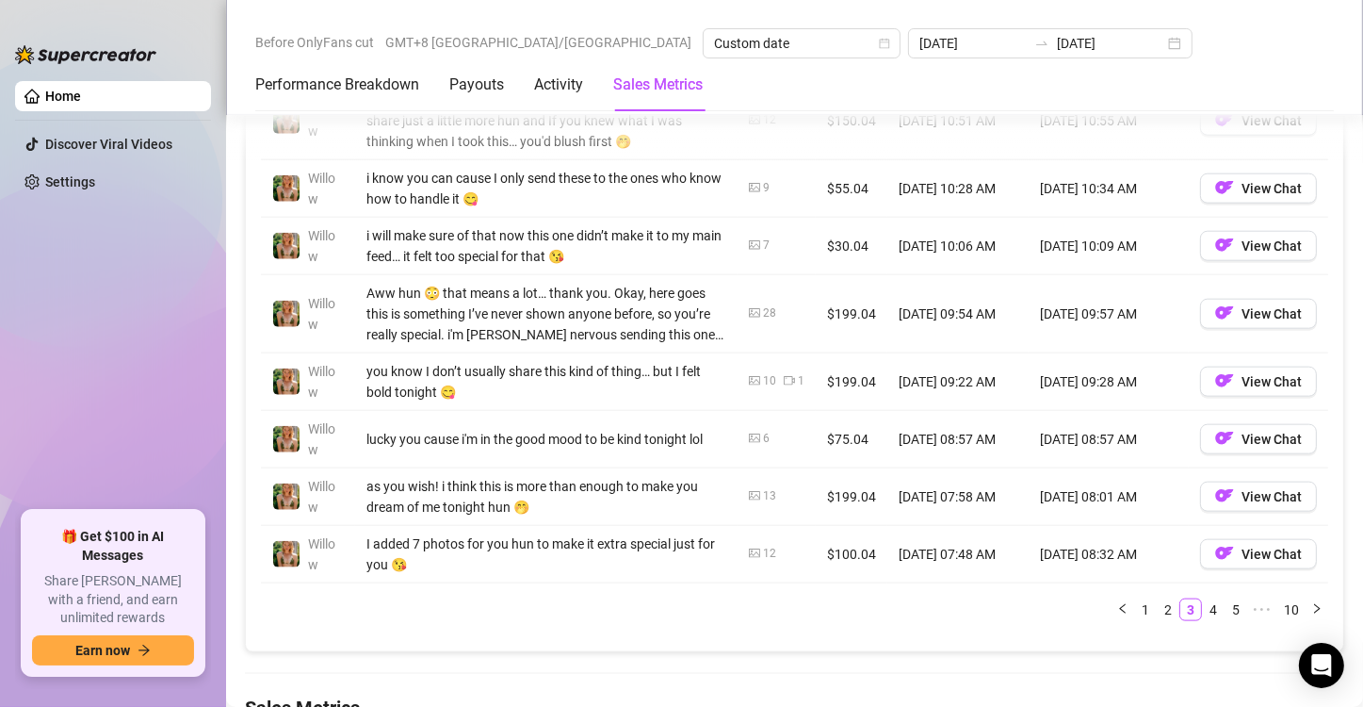
scroll to position [2073, 0]
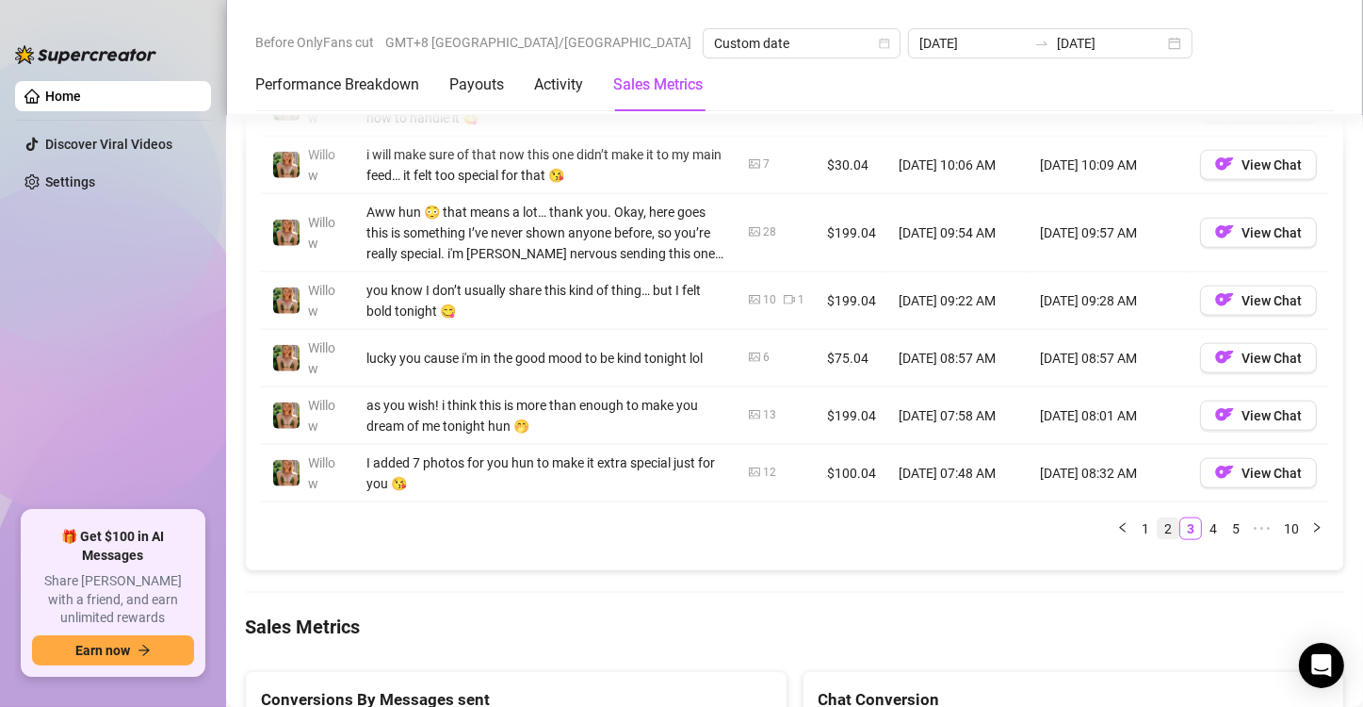
click at [1158, 518] on link "2" at bounding box center [1168, 528] width 21 height 21
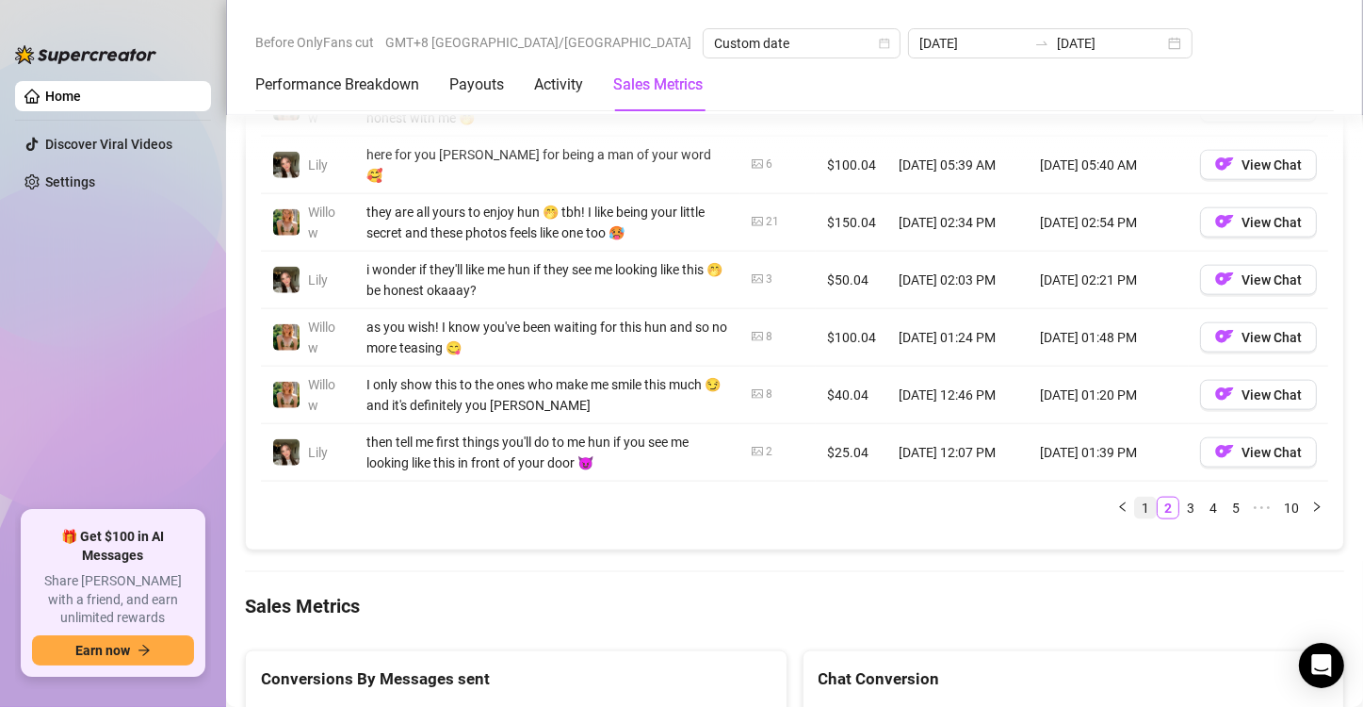
click at [1135, 518] on link "1" at bounding box center [1145, 507] width 21 height 21
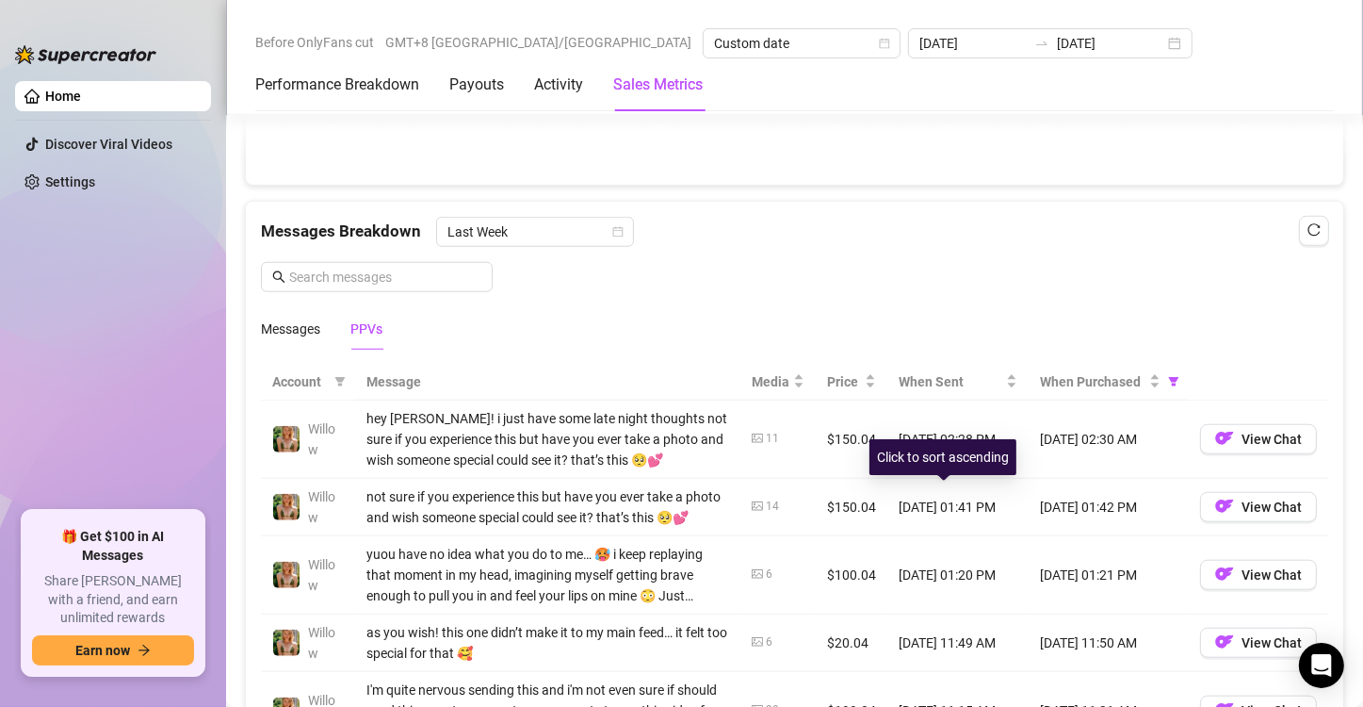
scroll to position [1696, 0]
